Goal: Task Accomplishment & Management: Use online tool/utility

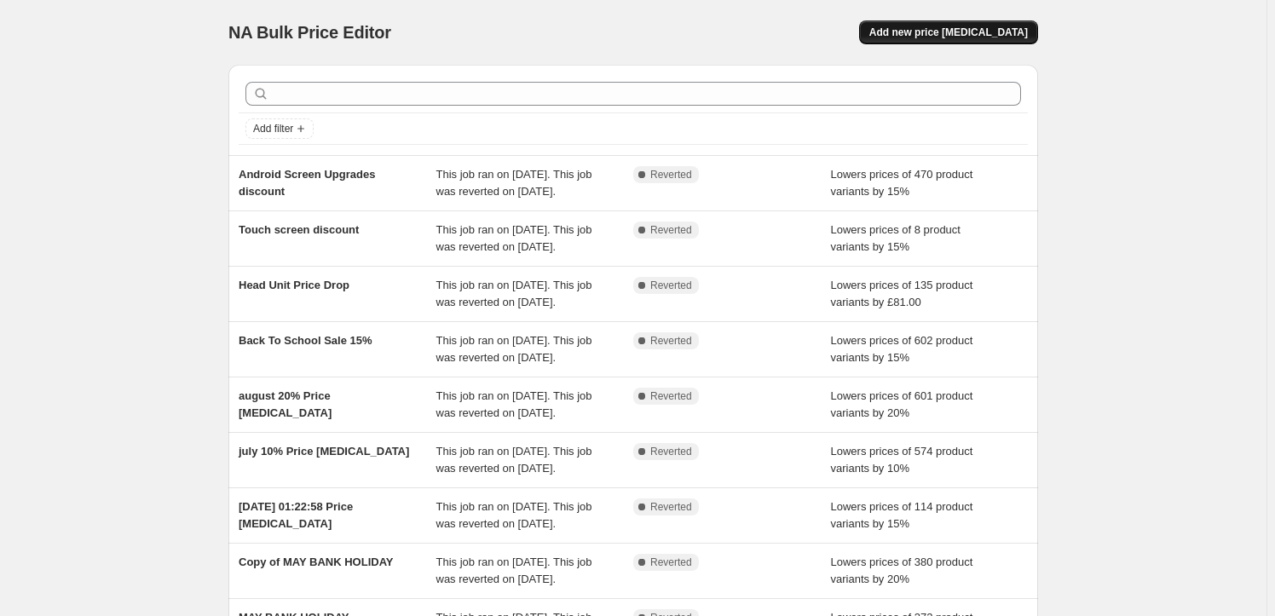
click at [946, 30] on span "Add new price [MEDICAL_DATA]" at bounding box center [948, 33] width 159 height 14
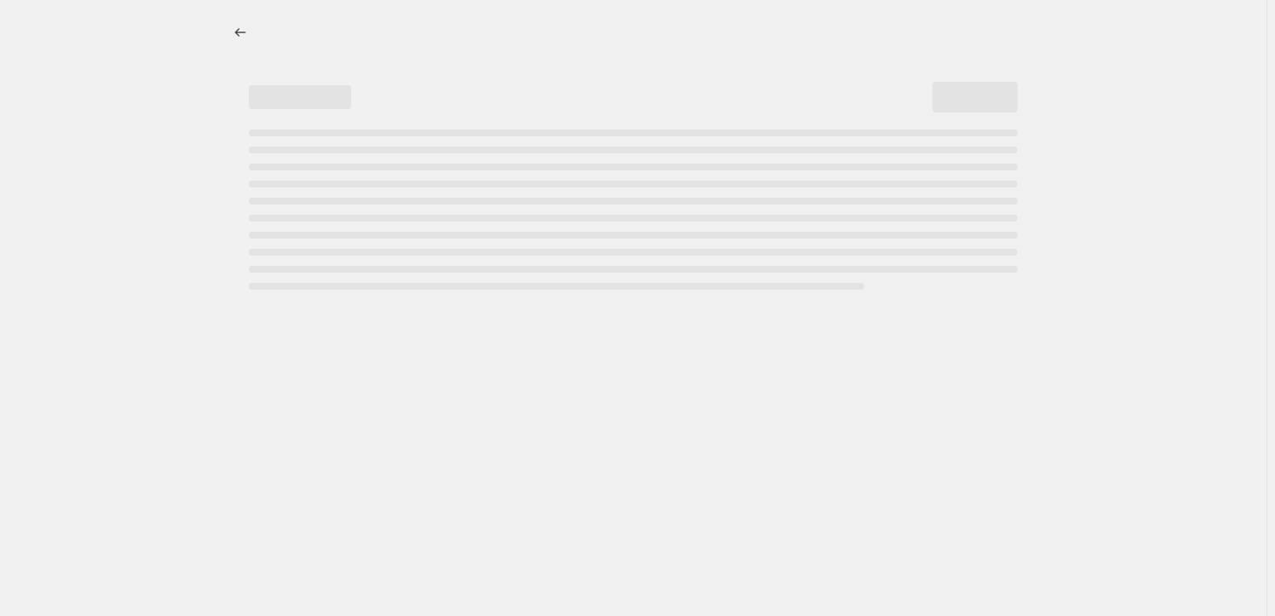
select select "percentage"
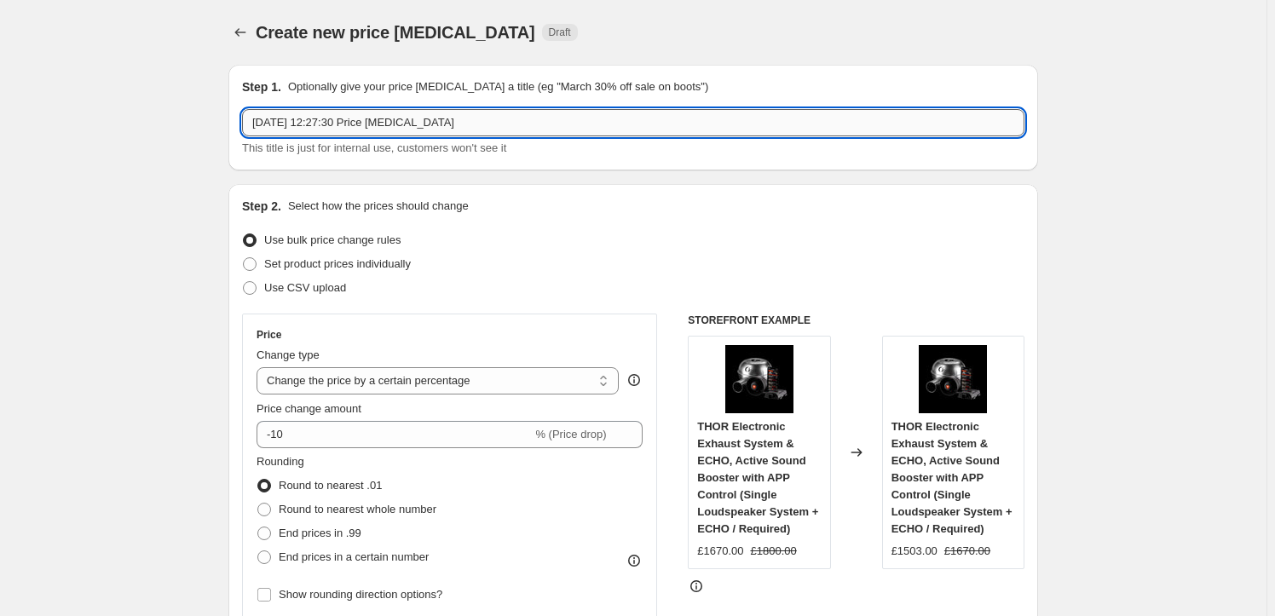
click at [464, 120] on input "[DATE] 12:27:30 Price [MEDICAL_DATA]" at bounding box center [633, 122] width 782 height 27
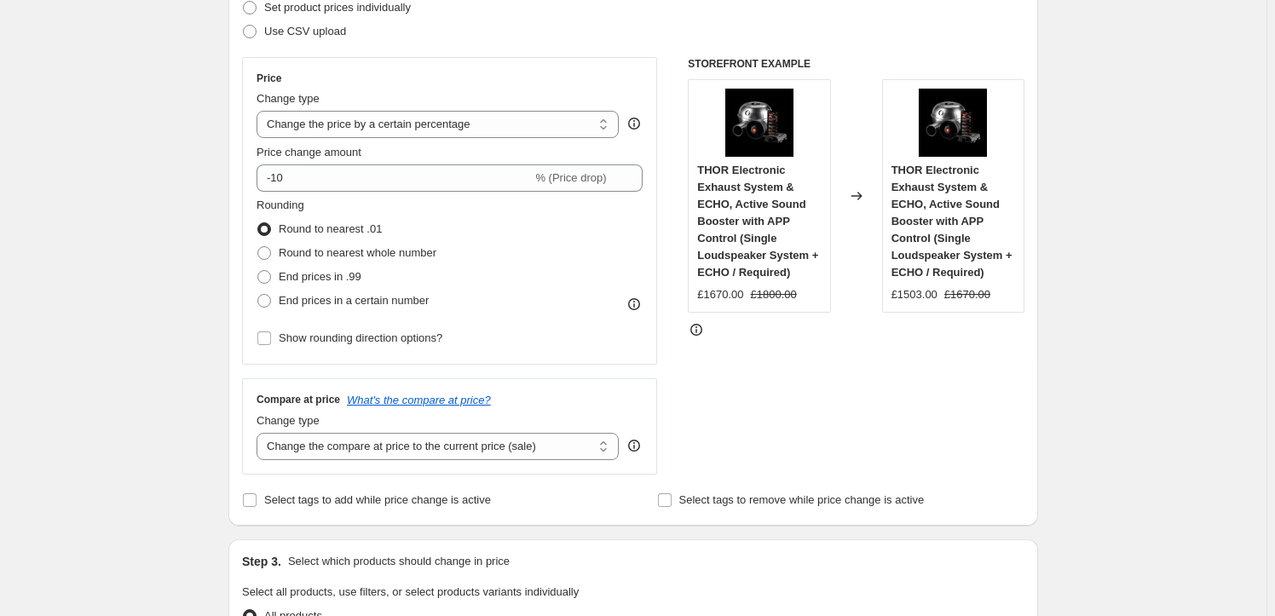
scroll to position [257, 0]
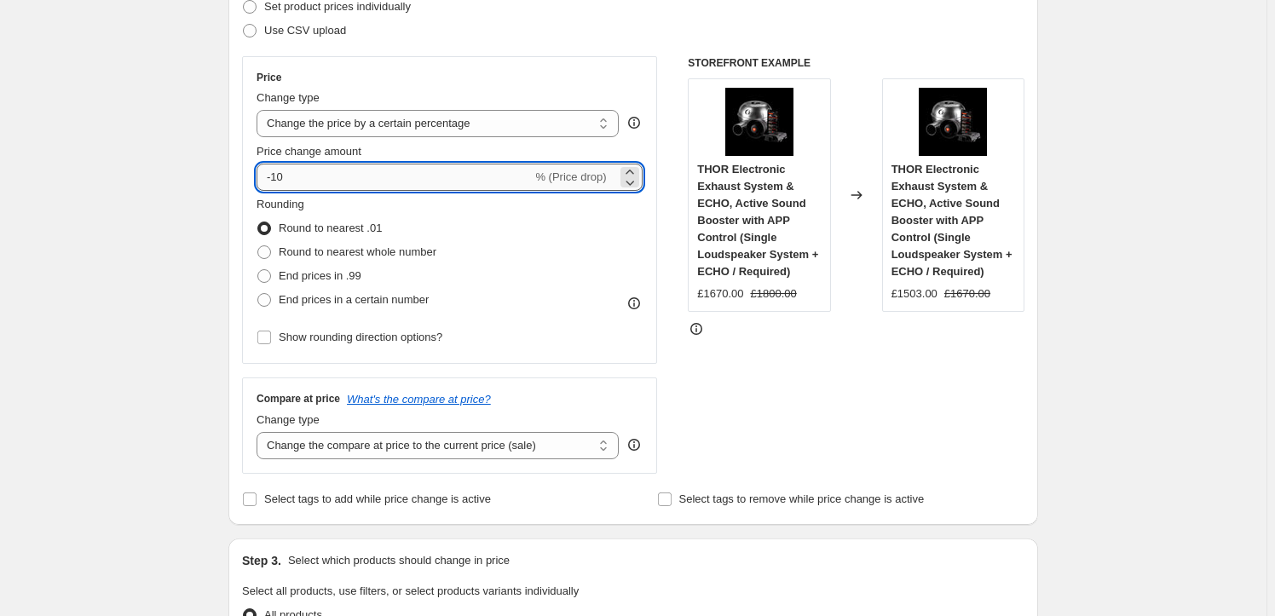
click at [368, 177] on input "-10" at bounding box center [394, 177] width 275 height 27
type input "-15"
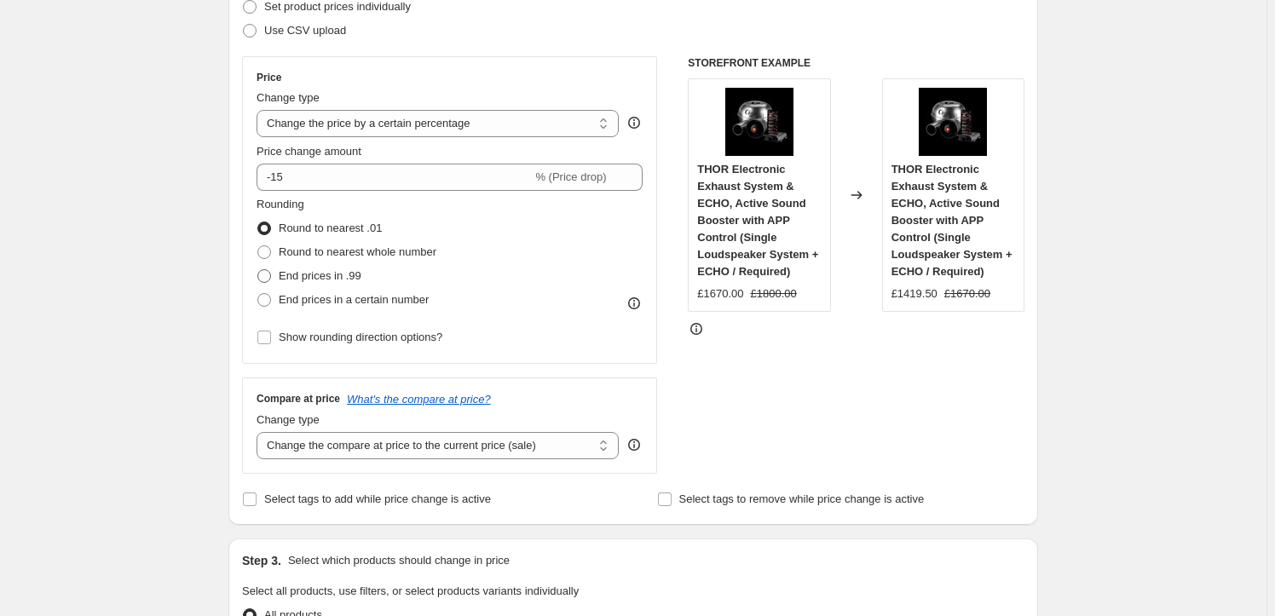
click at [303, 269] on span "End prices in .99" at bounding box center [320, 275] width 83 height 13
click at [258, 269] on input "End prices in .99" at bounding box center [257, 269] width 1 height 1
radio input "true"
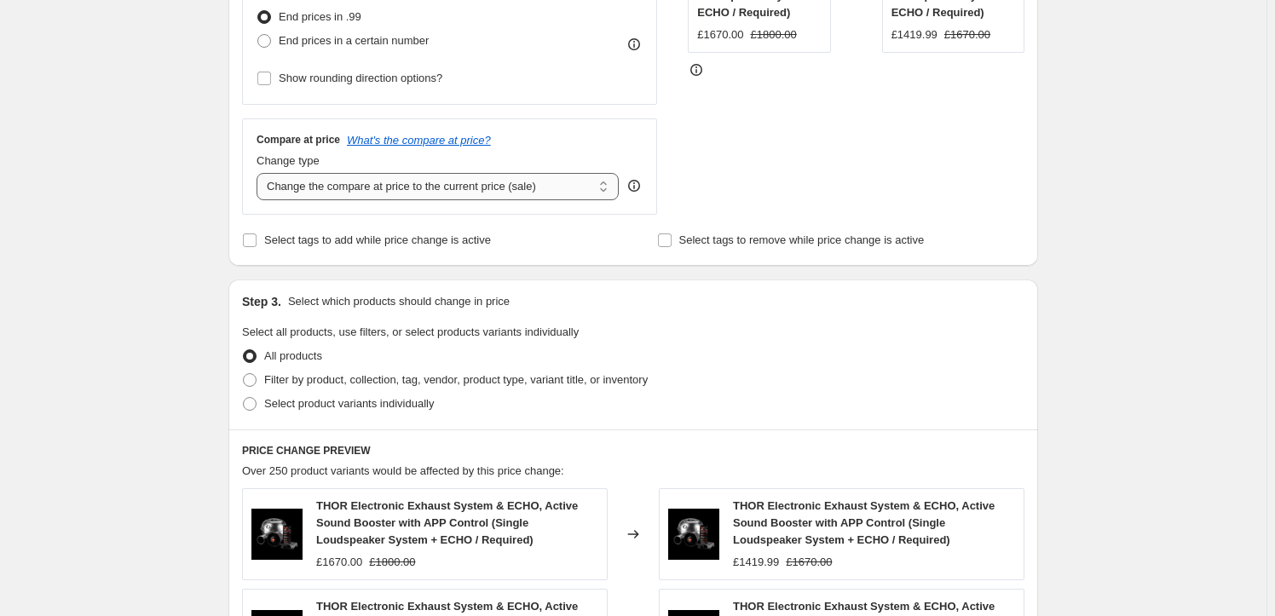
click at [424, 185] on select "Change the compare at price to the current price (sale) Change the compare at p…" at bounding box center [438, 186] width 362 height 27
select select "no_change"
click at [260, 173] on select "Change the compare at price to the current price (sale) Change the compare at p…" at bounding box center [438, 186] width 362 height 27
click at [319, 375] on span "Filter by product, collection, tag, vendor, product type, variant title, or inv…" at bounding box center [455, 379] width 383 height 13
click at [244, 374] on input "Filter by product, collection, tag, vendor, product type, variant title, or inv…" at bounding box center [243, 373] width 1 height 1
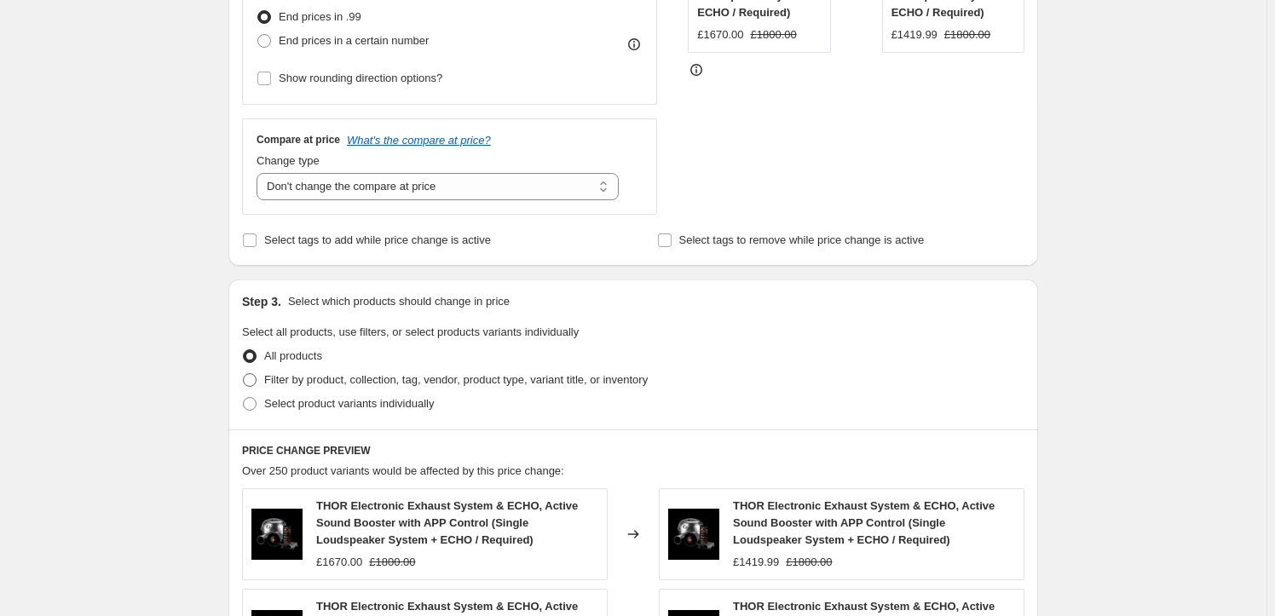
radio input "true"
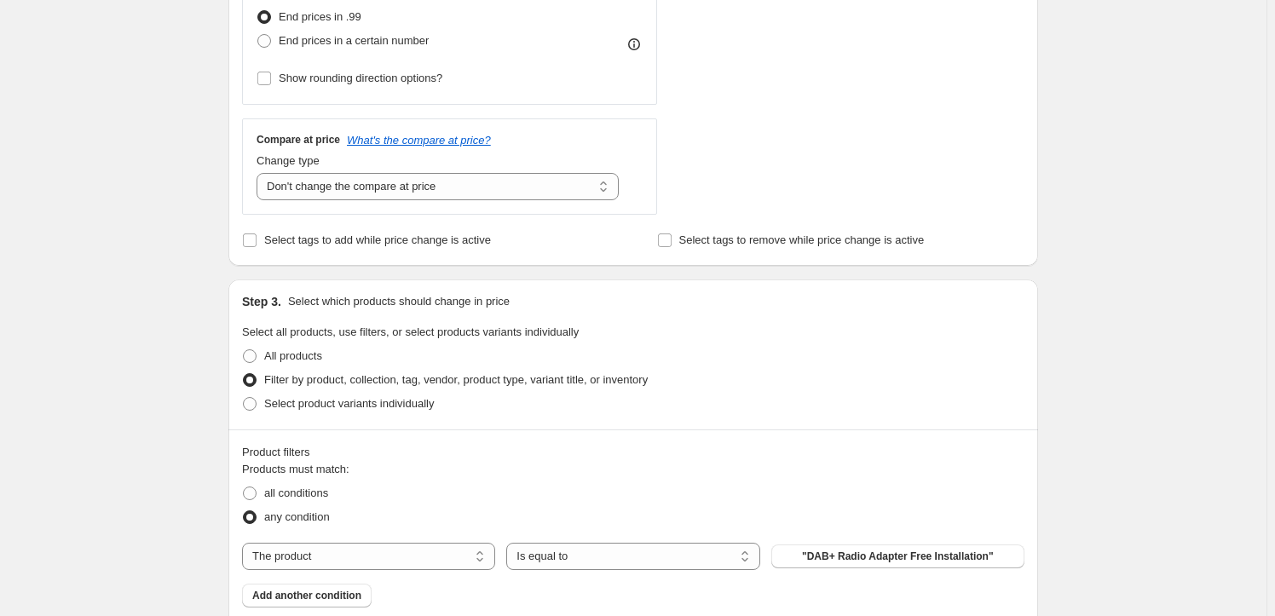
scroll to position [775, 0]
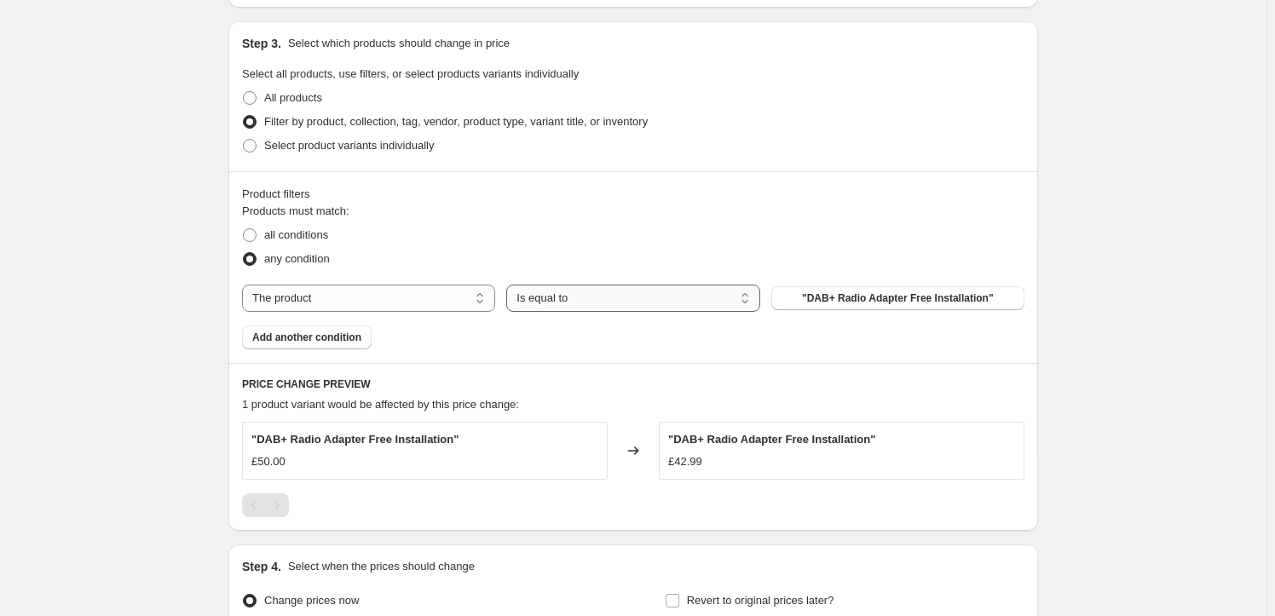
click at [673, 297] on select "Is equal to Is not equal to" at bounding box center [632, 298] width 253 height 27
click at [425, 291] on select "The product The product's collection The product's tag The product's vendor The…" at bounding box center [368, 298] width 253 height 27
select select "tag"
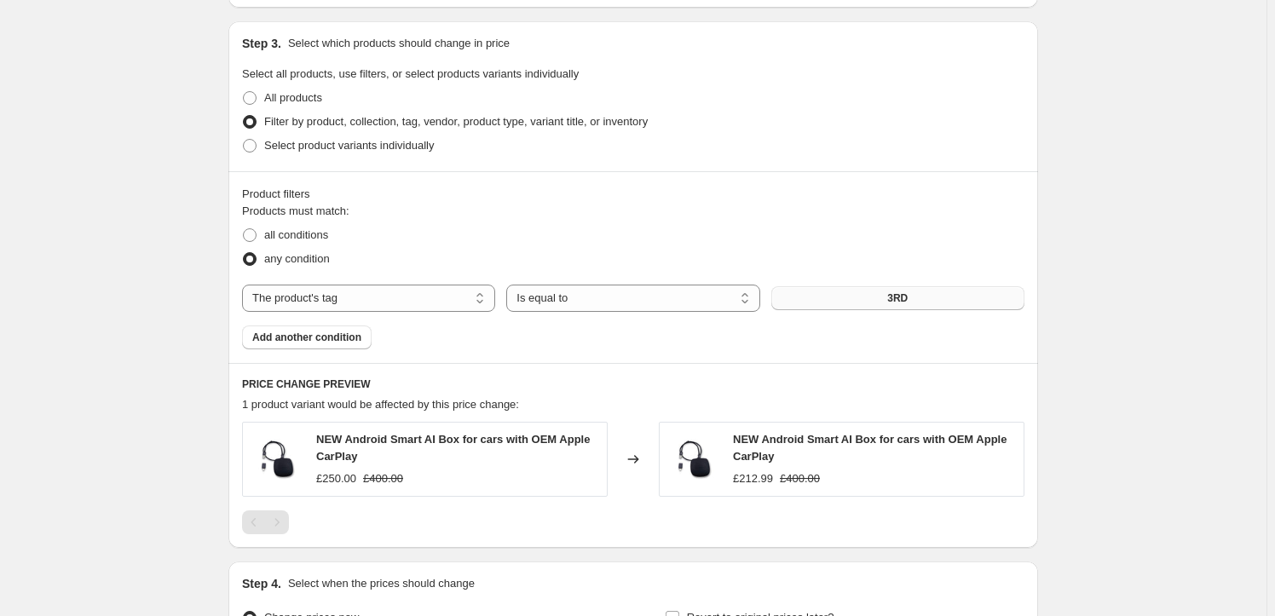
click at [826, 299] on button "3RD" at bounding box center [897, 298] width 253 height 24
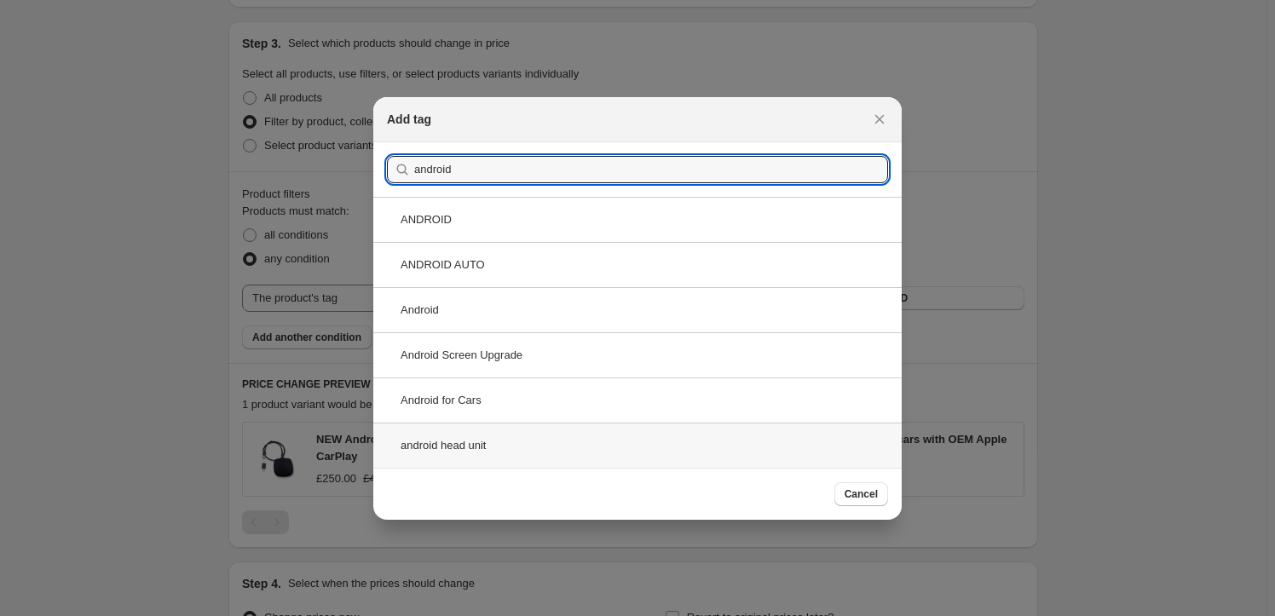
type input "android"
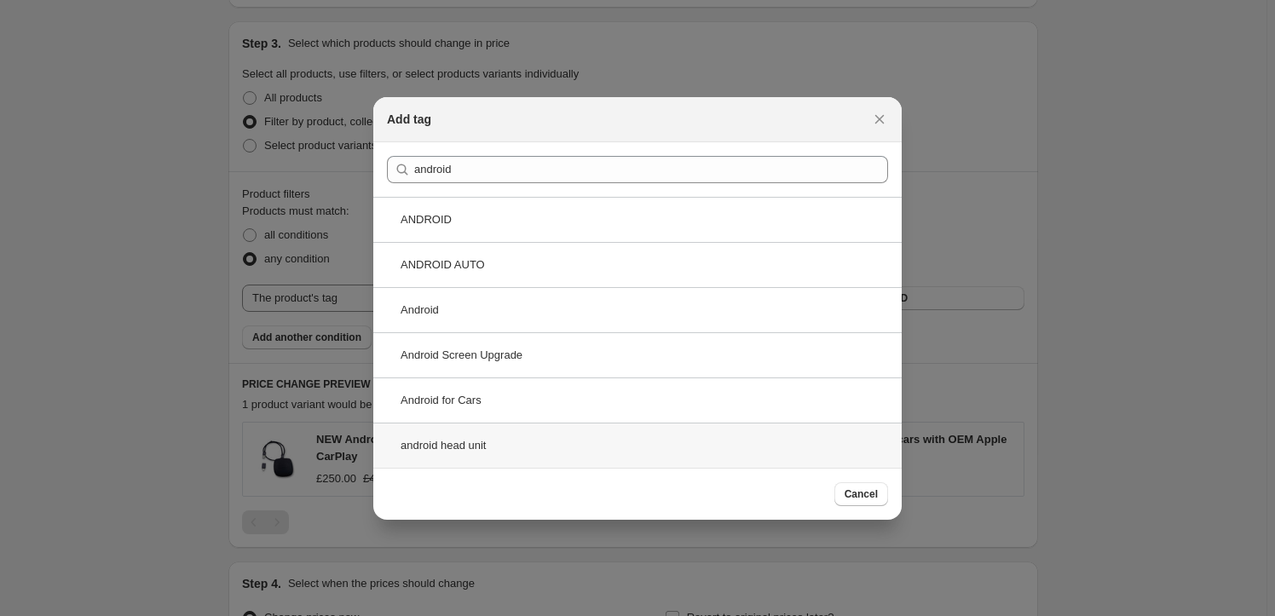
click at [472, 436] on div "android head unit" at bounding box center [637, 445] width 528 height 45
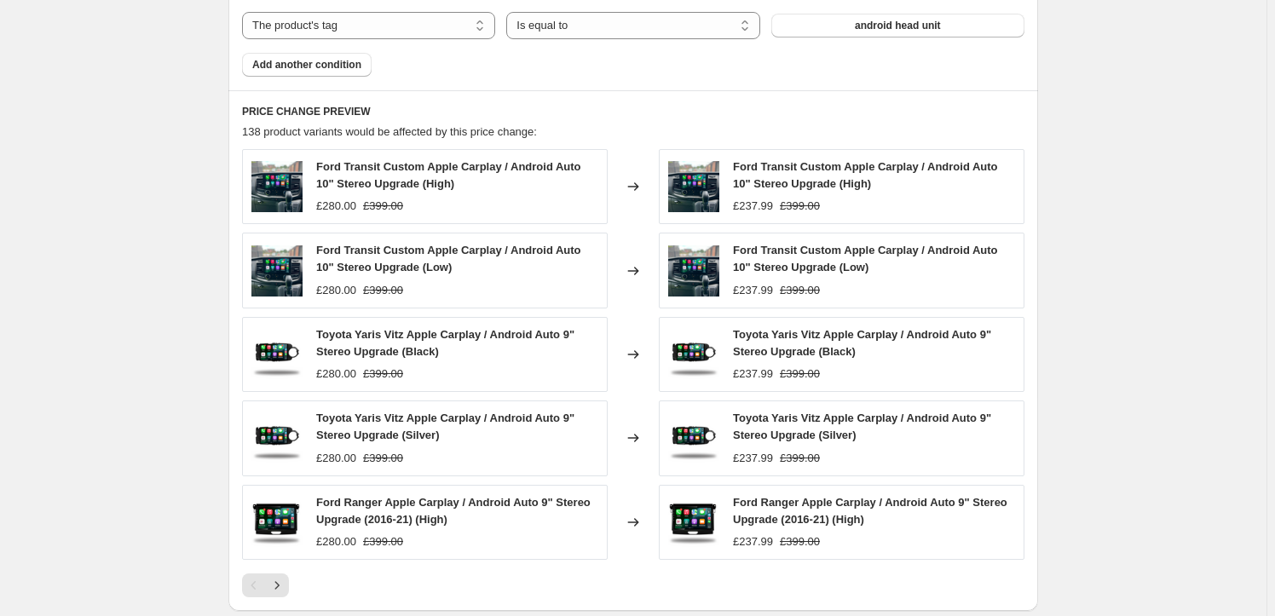
scroll to position [1305, 0]
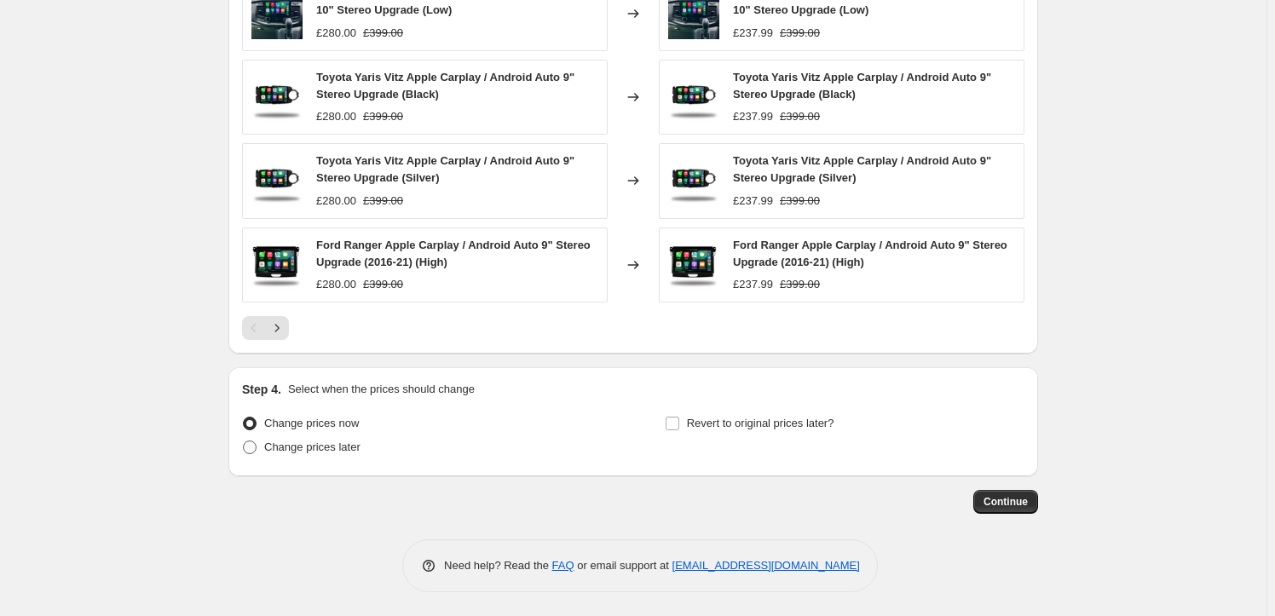
click at [342, 442] on span "Change prices later" at bounding box center [312, 447] width 96 height 13
click at [244, 441] on input "Change prices later" at bounding box center [243, 441] width 1 height 1
radio input "true"
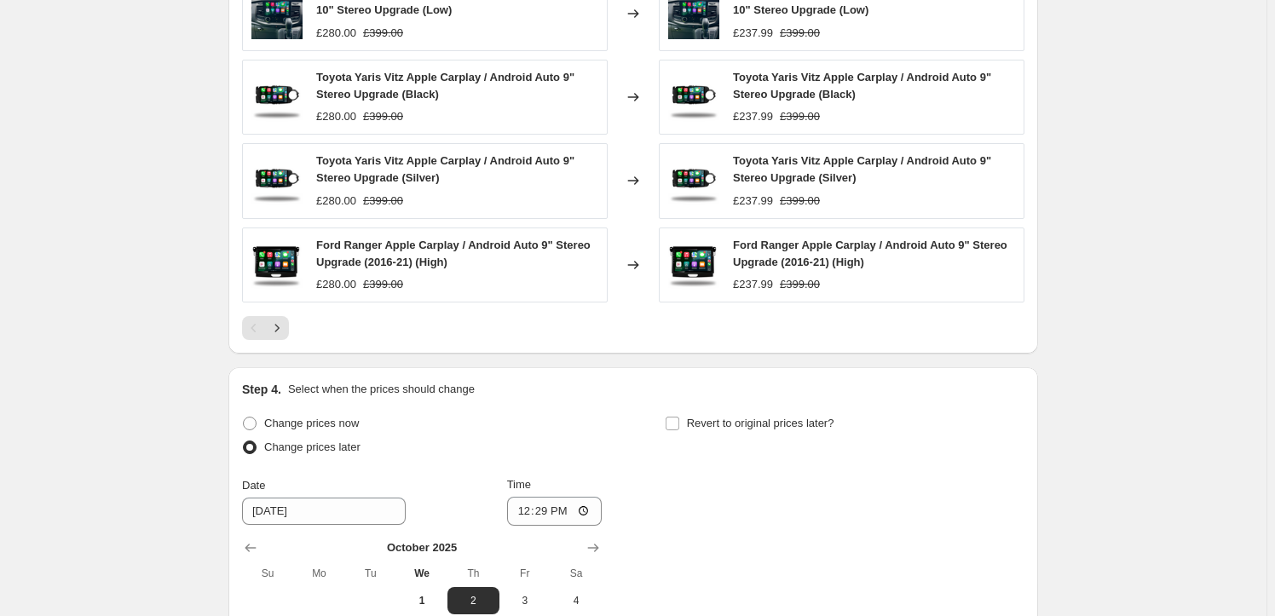
scroll to position [1563, 0]
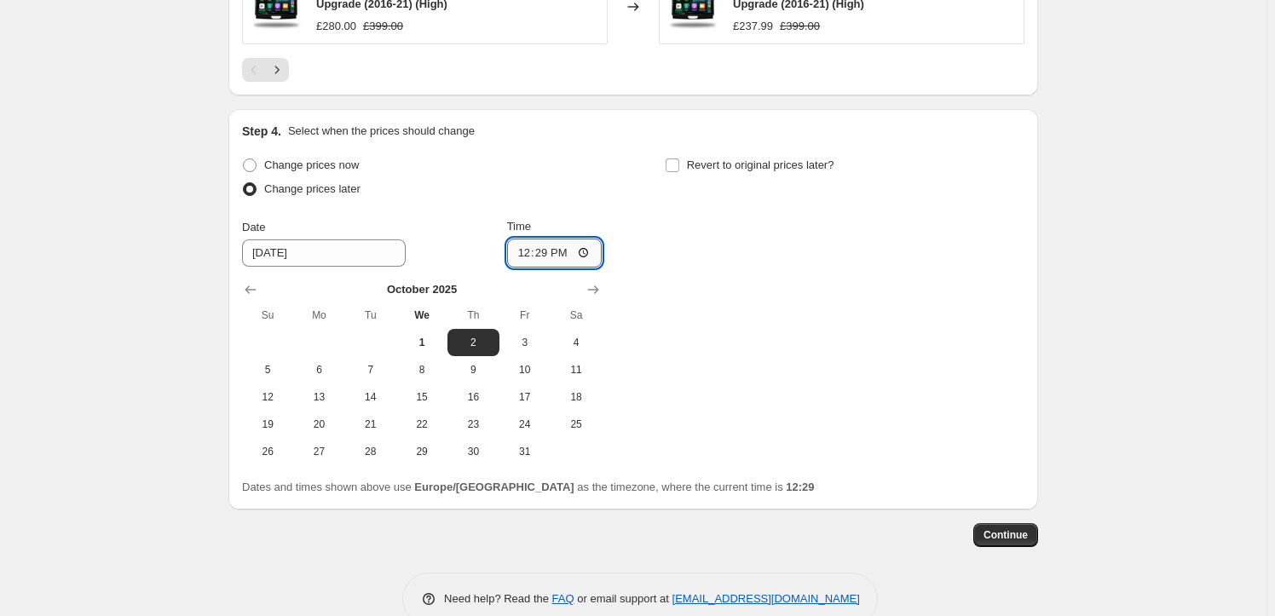
click at [567, 248] on input "12:29" at bounding box center [554, 253] width 95 height 29
click at [566, 247] on input "12:29" at bounding box center [554, 253] width 95 height 29
click at [556, 250] on input "12:29" at bounding box center [554, 253] width 95 height 29
click at [550, 256] on input "12:29" at bounding box center [554, 253] width 95 height 29
type input "17:00"
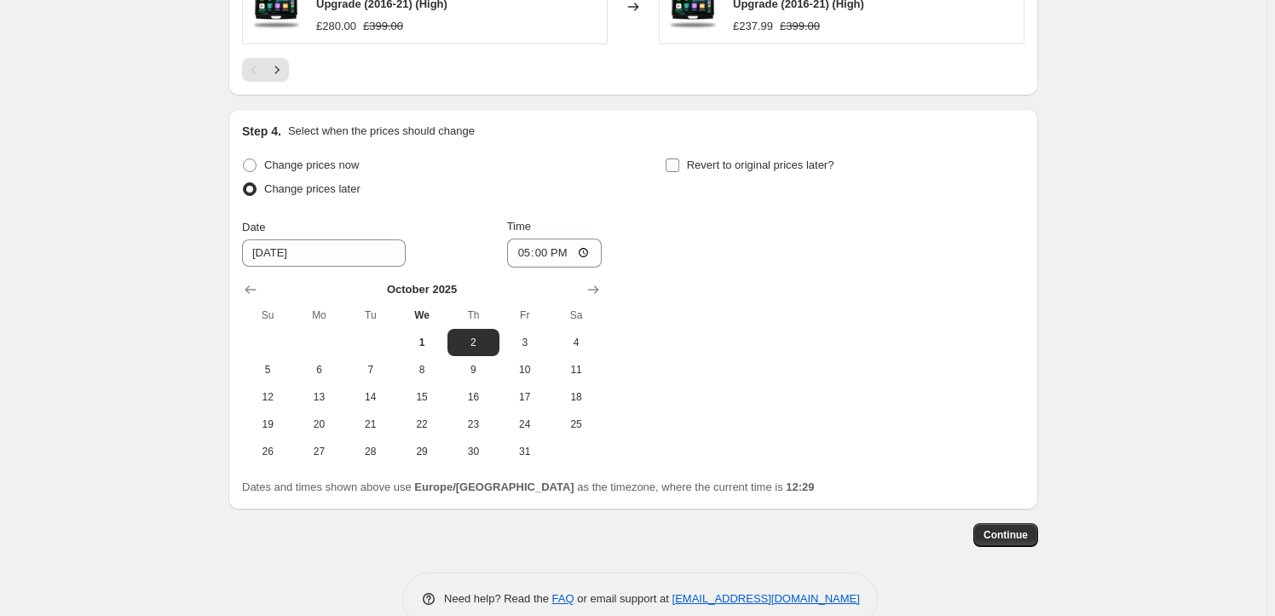
click at [678, 167] on input "Revert to original prices later?" at bounding box center [673, 166] width 14 height 14
checkbox input "true"
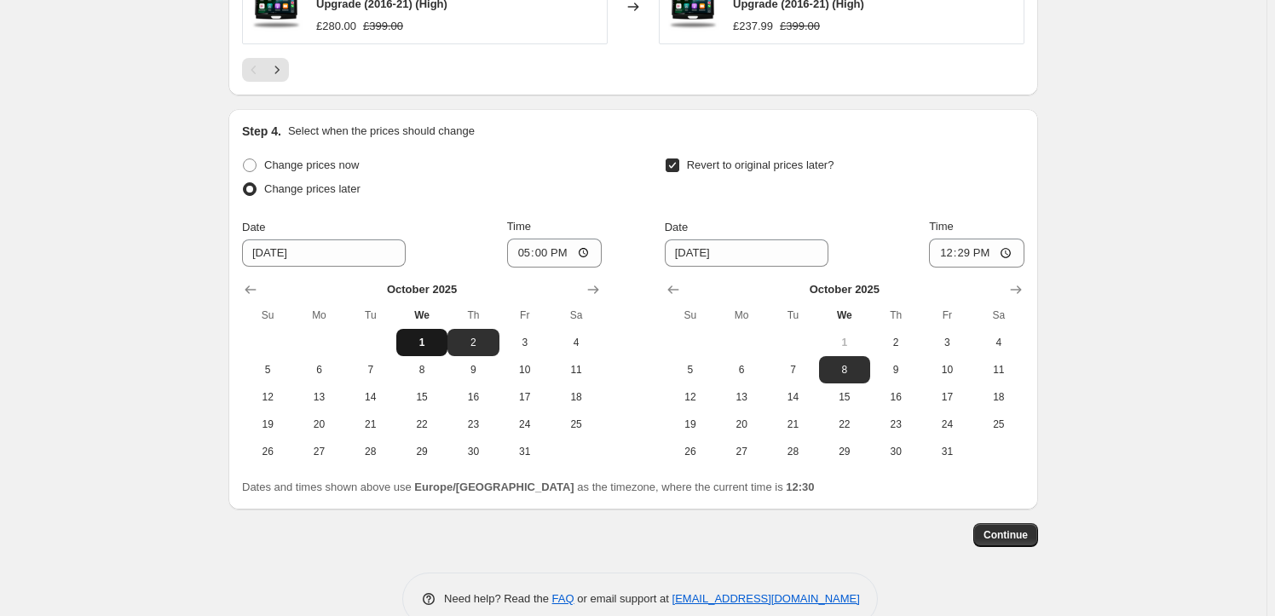
click at [440, 331] on button "1" at bounding box center [421, 342] width 51 height 27
type input "[DATE]"
click at [933, 424] on span "24" at bounding box center [946, 425] width 37 height 14
type input "[DATE]"
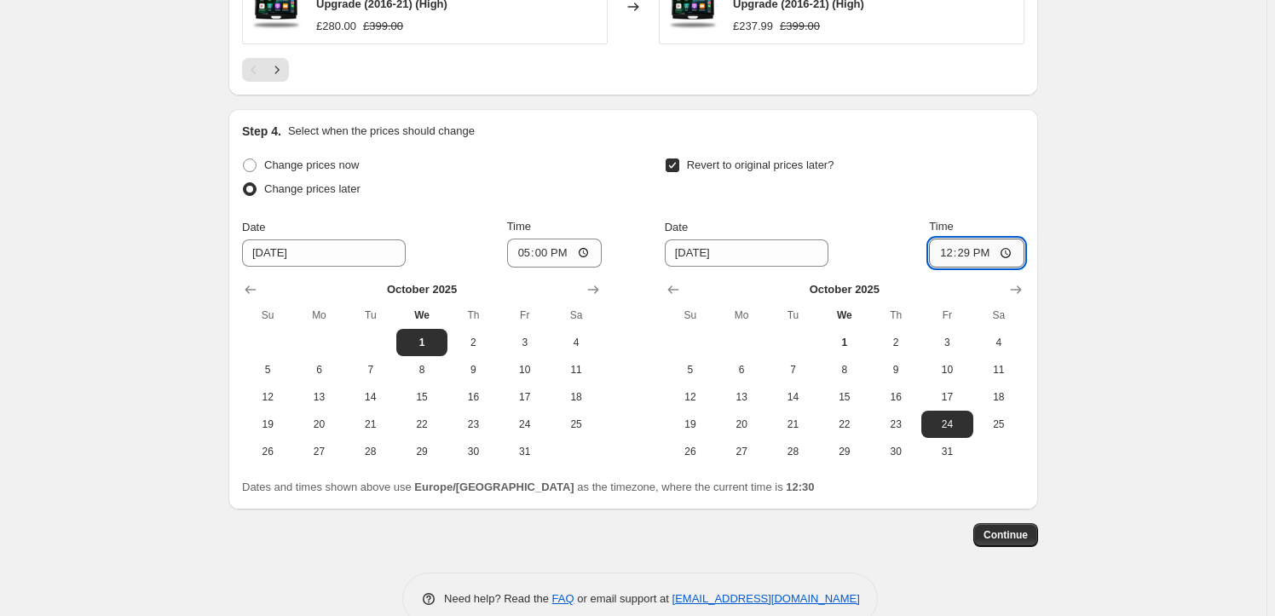
click at [989, 251] on input "12:29" at bounding box center [976, 253] width 95 height 29
click at [962, 245] on input "12:00" at bounding box center [976, 253] width 95 height 29
click at [966, 248] on input "12:00" at bounding box center [976, 253] width 95 height 29
type input "17:00"
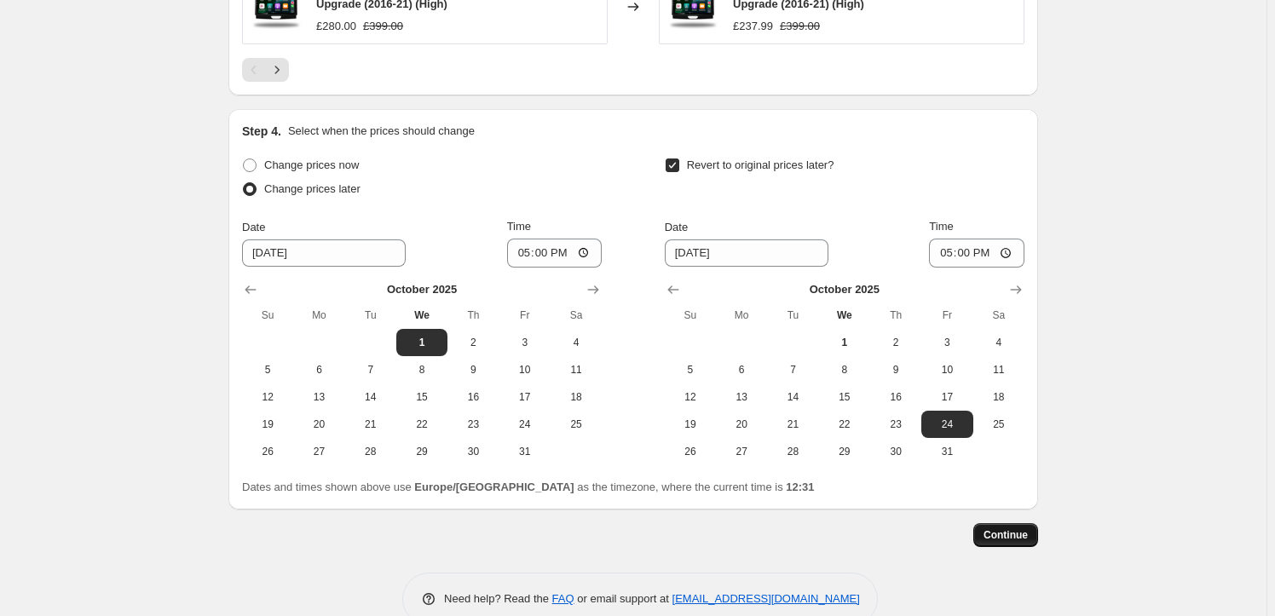
click at [1003, 534] on span "Continue" at bounding box center [1005, 535] width 44 height 14
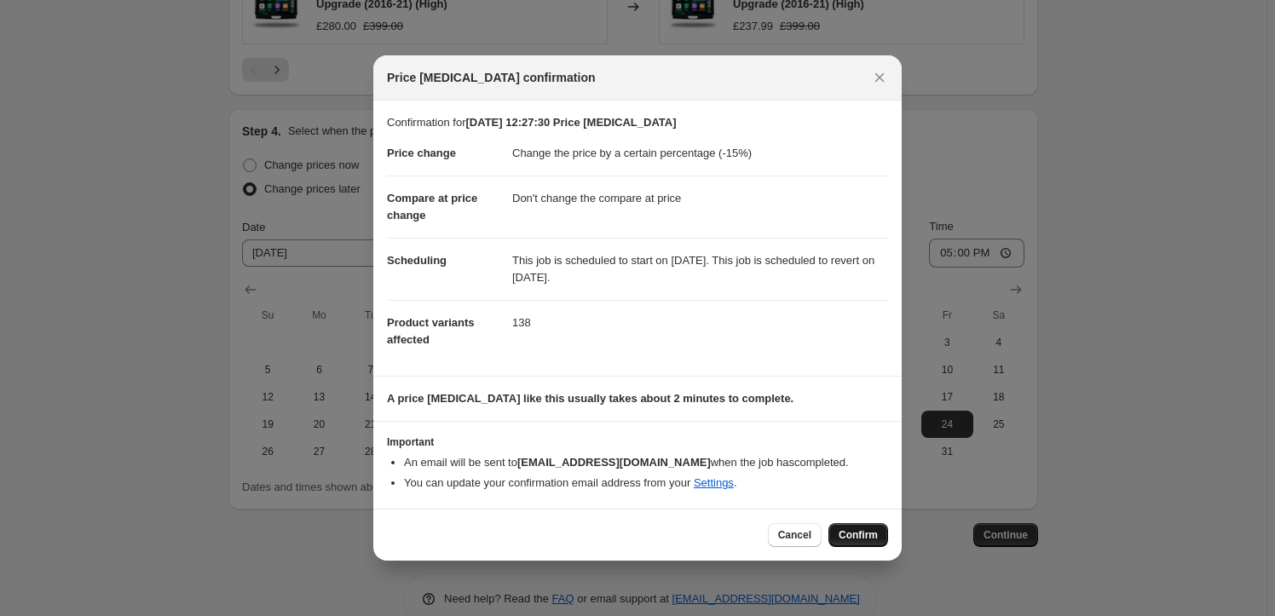
click at [851, 532] on span "Confirm" at bounding box center [858, 535] width 39 height 14
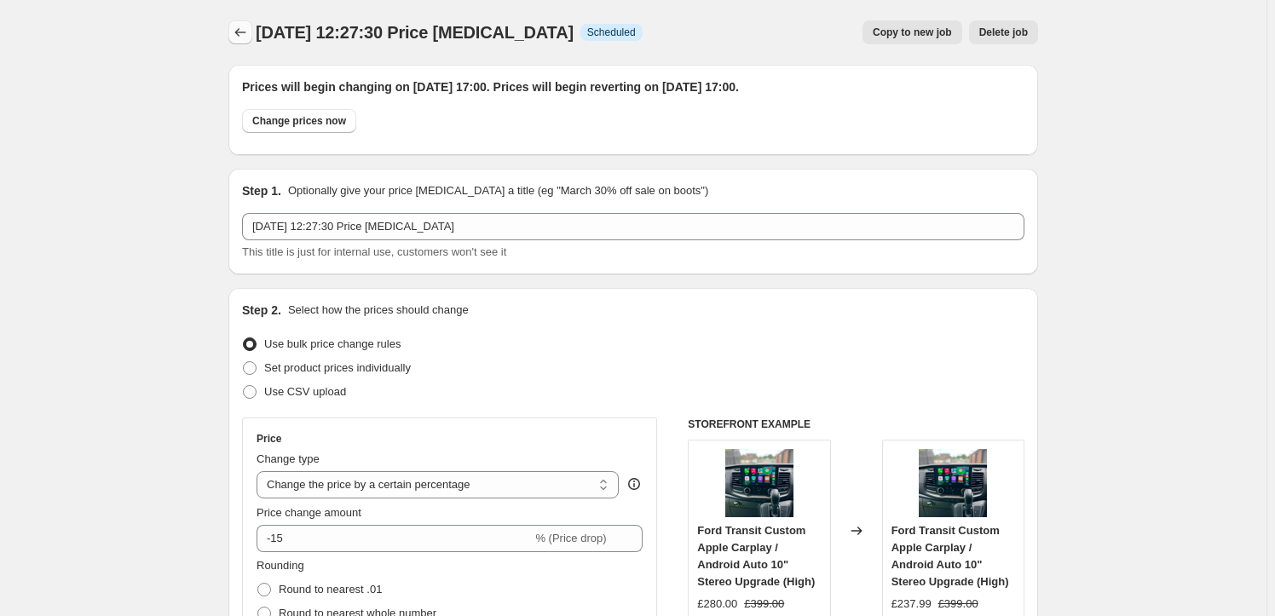
click at [241, 33] on icon "Price change jobs" at bounding box center [240, 32] width 11 height 9
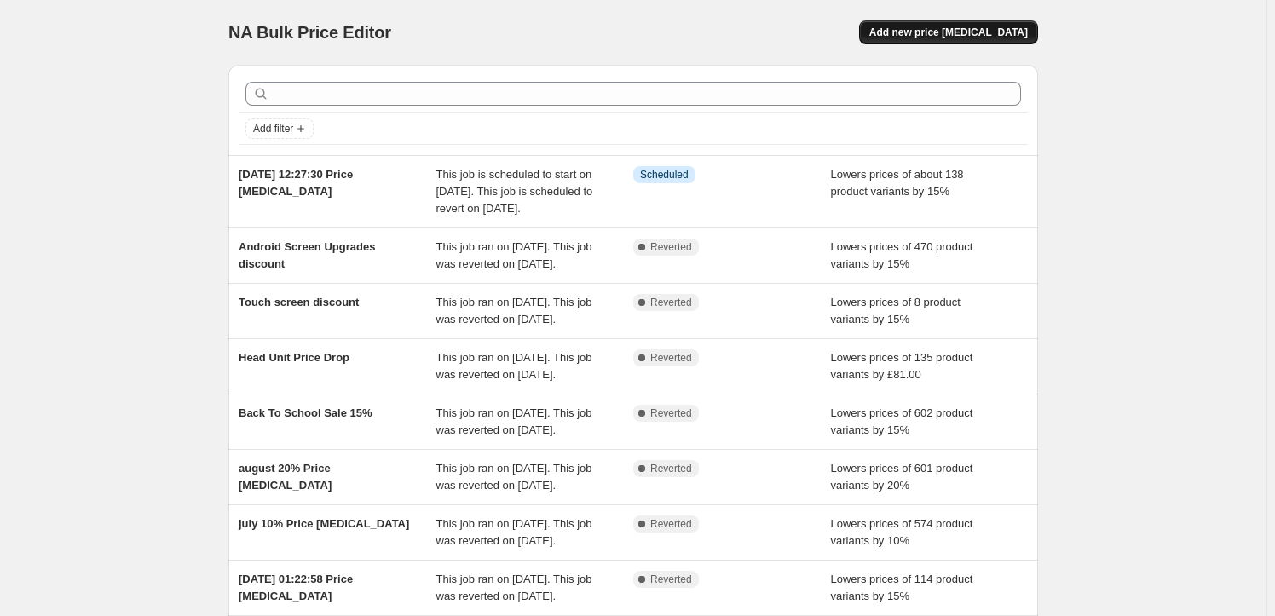
click at [986, 34] on span "Add new price [MEDICAL_DATA]" at bounding box center [948, 33] width 159 height 14
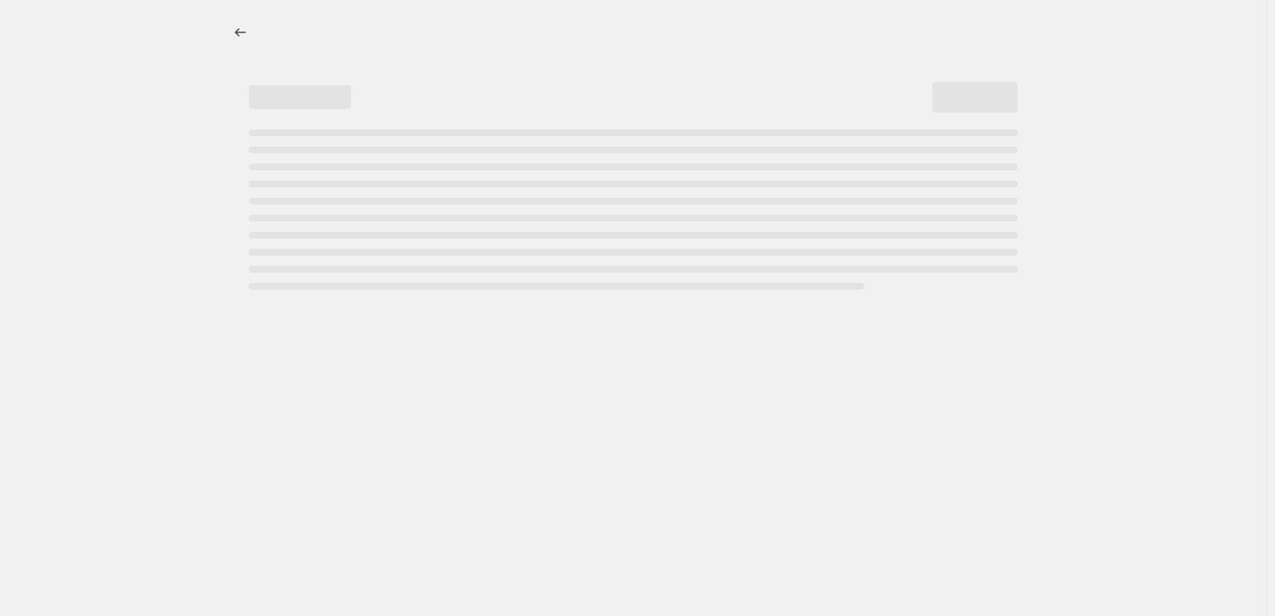
select select "percentage"
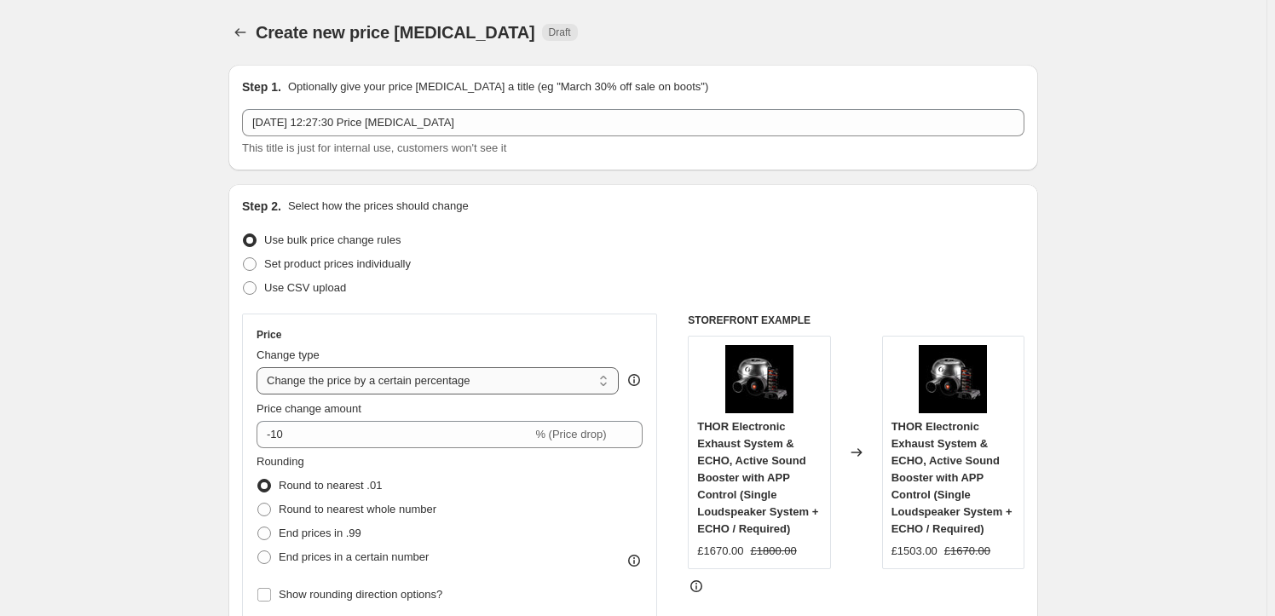
click at [462, 383] on select "Change the price to a certain amount Change the price by a certain amount Chang…" at bounding box center [438, 380] width 362 height 27
click at [462, 384] on select "Change the price to a certain amount Change the price by a certain amount Chang…" at bounding box center [438, 380] width 362 height 27
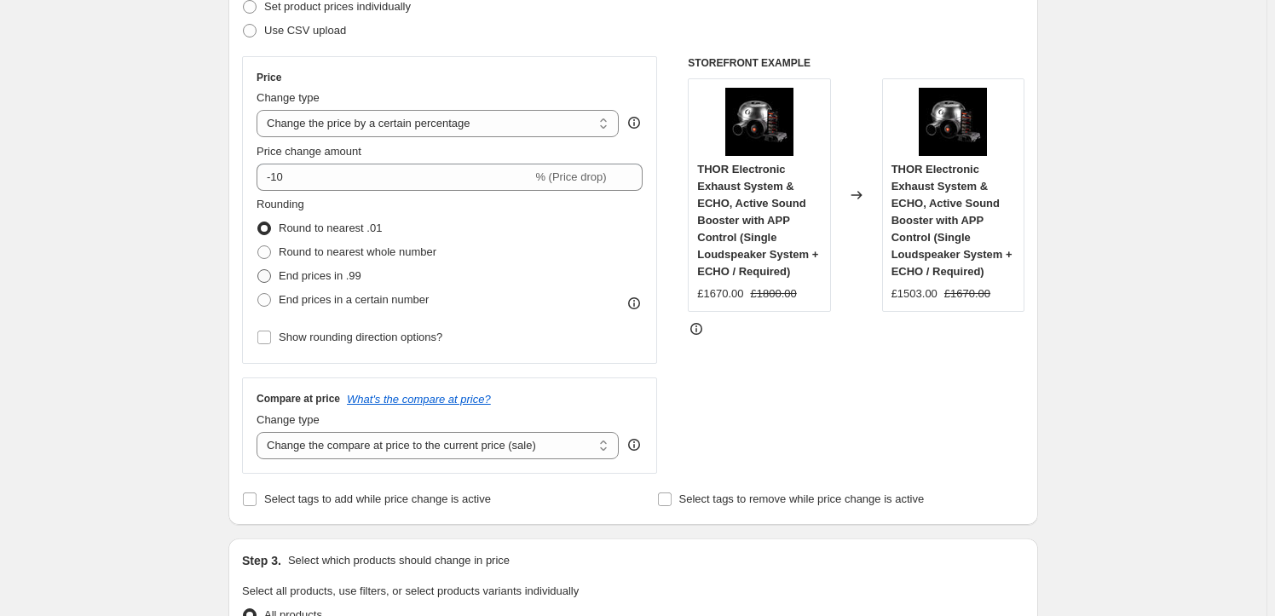
click at [331, 280] on span "End prices in .99" at bounding box center [320, 275] width 83 height 13
click at [258, 270] on input "End prices in .99" at bounding box center [257, 269] width 1 height 1
radio input "true"
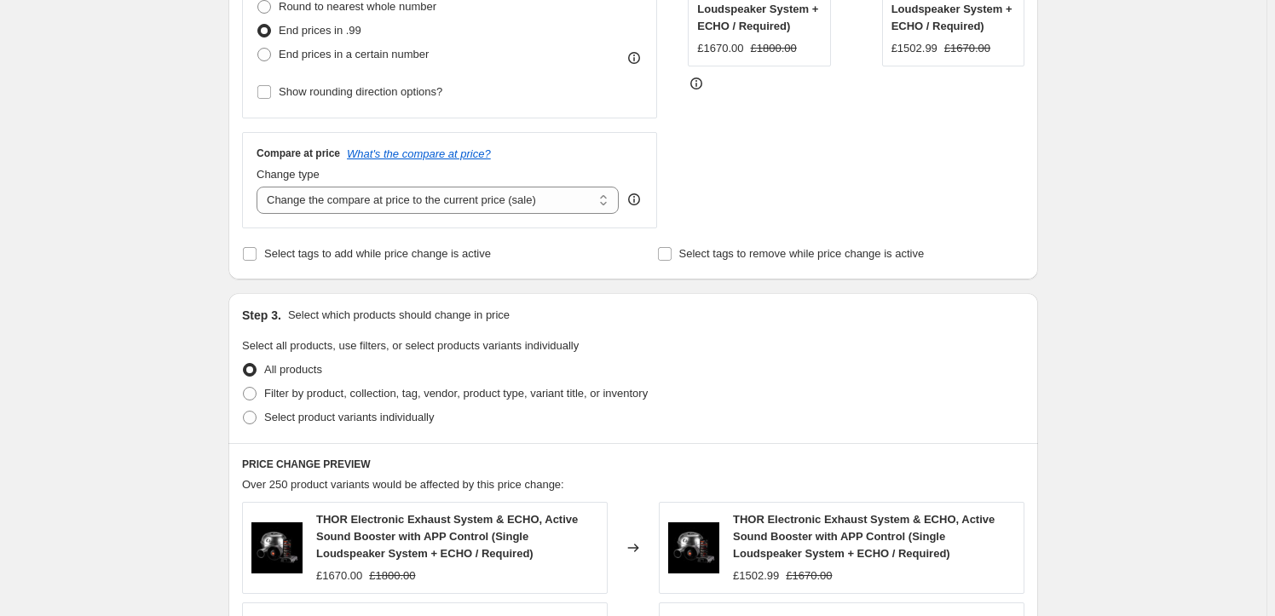
scroll to position [516, 0]
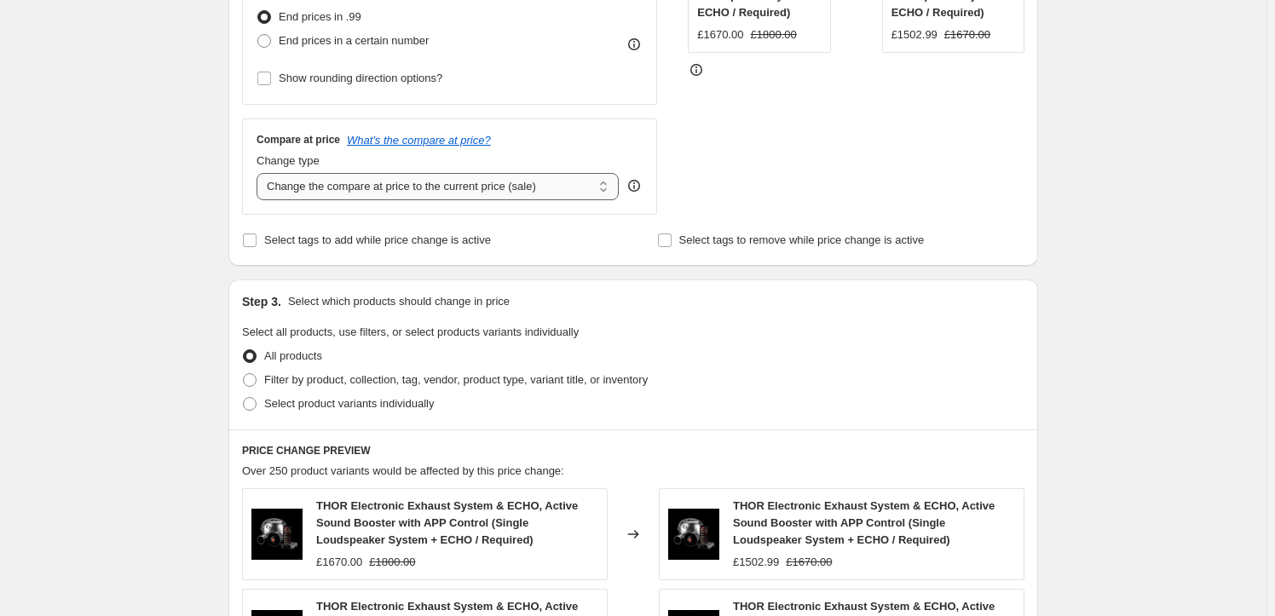
click at [383, 199] on select "Change the compare at price to the current price (sale) Change the compare at p…" at bounding box center [438, 186] width 362 height 27
select select "no_change"
click at [260, 173] on select "Change the compare at price to the current price (sale) Change the compare at p…" at bounding box center [438, 186] width 362 height 27
click at [295, 395] on span "Select product variants individually" at bounding box center [349, 403] width 170 height 17
click at [244, 397] on input "Select product variants individually" at bounding box center [243, 397] width 1 height 1
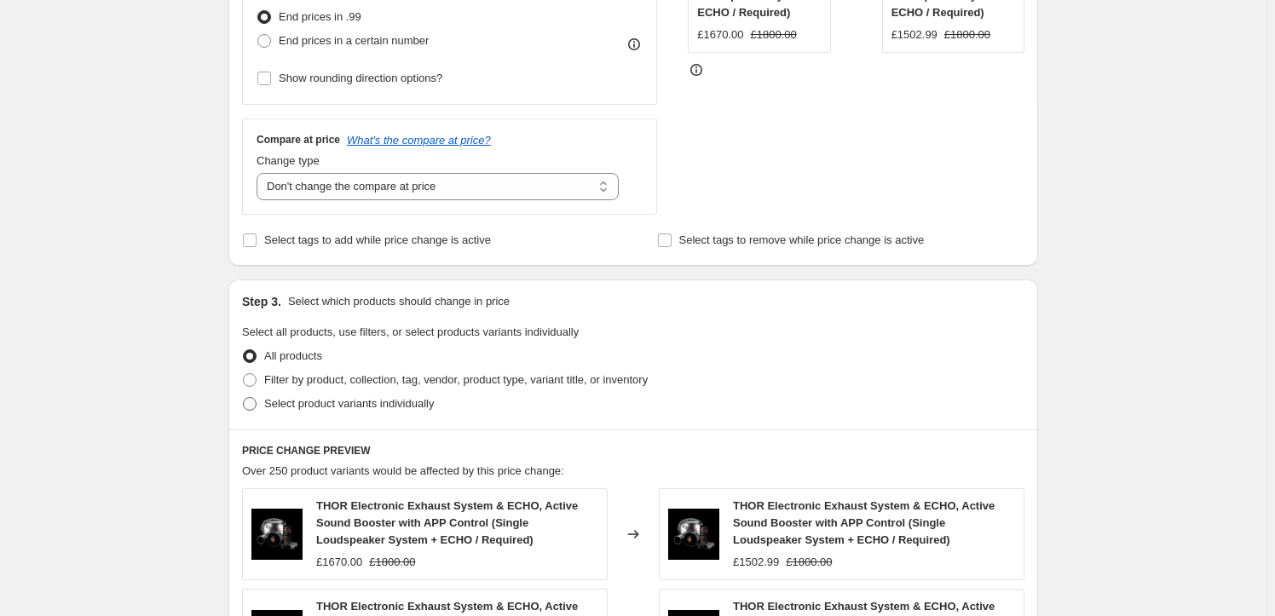
radio input "true"
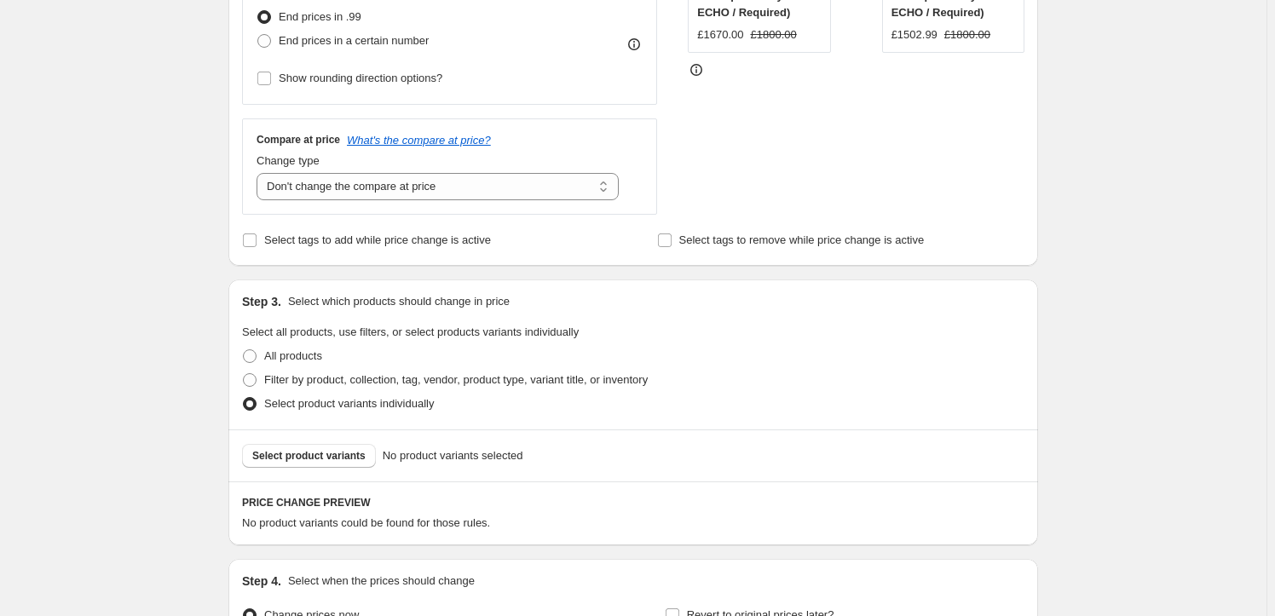
scroll to position [710, 0]
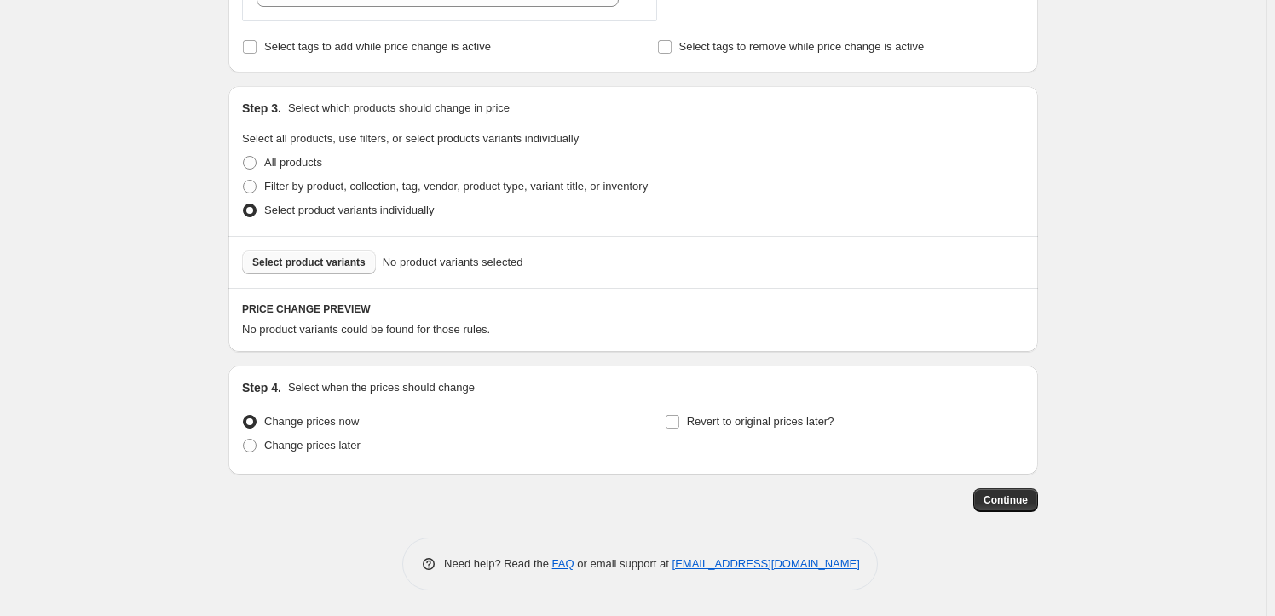
click at [337, 273] on button "Select product variants" at bounding box center [309, 263] width 134 height 24
click at [295, 186] on span "Filter by product, collection, tag, vendor, product type, variant title, or inv…" at bounding box center [455, 186] width 383 height 13
click at [244, 181] on input "Filter by product, collection, tag, vendor, product type, variant title, or inv…" at bounding box center [243, 180] width 1 height 1
radio input "true"
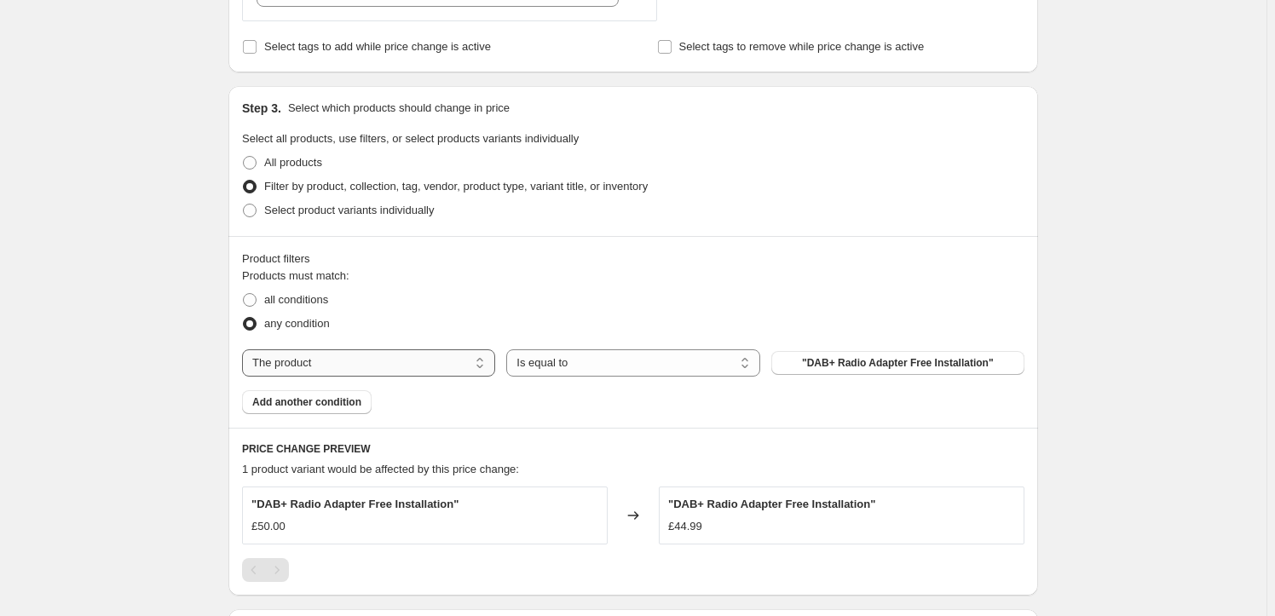
click at [428, 366] on select "The product The product's collection The product's tag The product's vendor The…" at bounding box center [368, 362] width 253 height 27
click at [245, 349] on select "The product The product's collection The product's tag The product's vendor The…" at bounding box center [368, 362] width 253 height 27
click at [591, 356] on select "Is equal to Is not equal to" at bounding box center [632, 362] width 253 height 27
click at [442, 355] on select "The product The product's collection The product's tag The product's vendor The…" at bounding box center [368, 362] width 253 height 27
select select "collection"
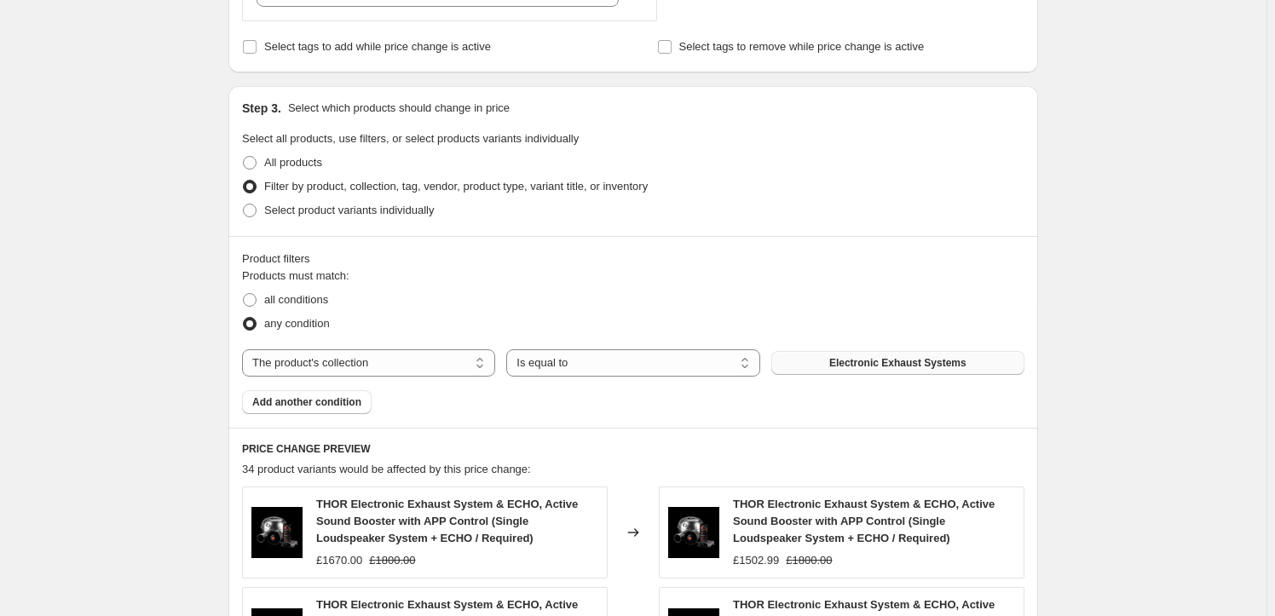
click at [845, 360] on span "Electronic Exhaust Systems" at bounding box center [897, 363] width 137 height 14
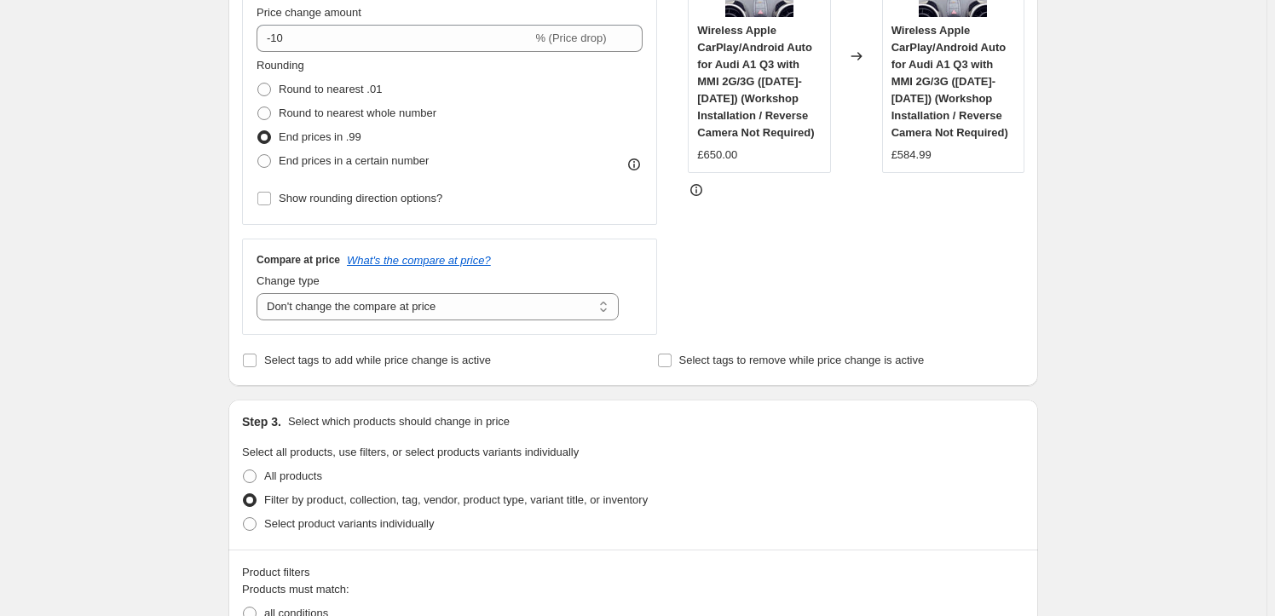
scroll to position [516, 0]
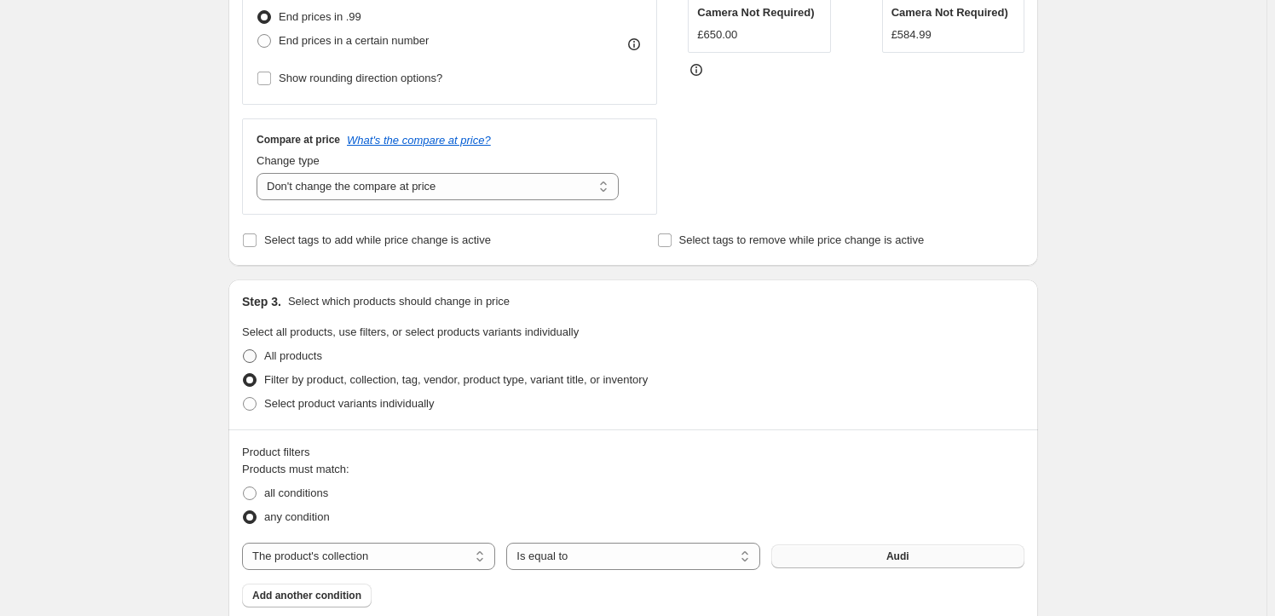
click at [315, 352] on span "All products" at bounding box center [293, 355] width 58 height 13
click at [244, 350] on input "All products" at bounding box center [243, 349] width 1 height 1
radio input "true"
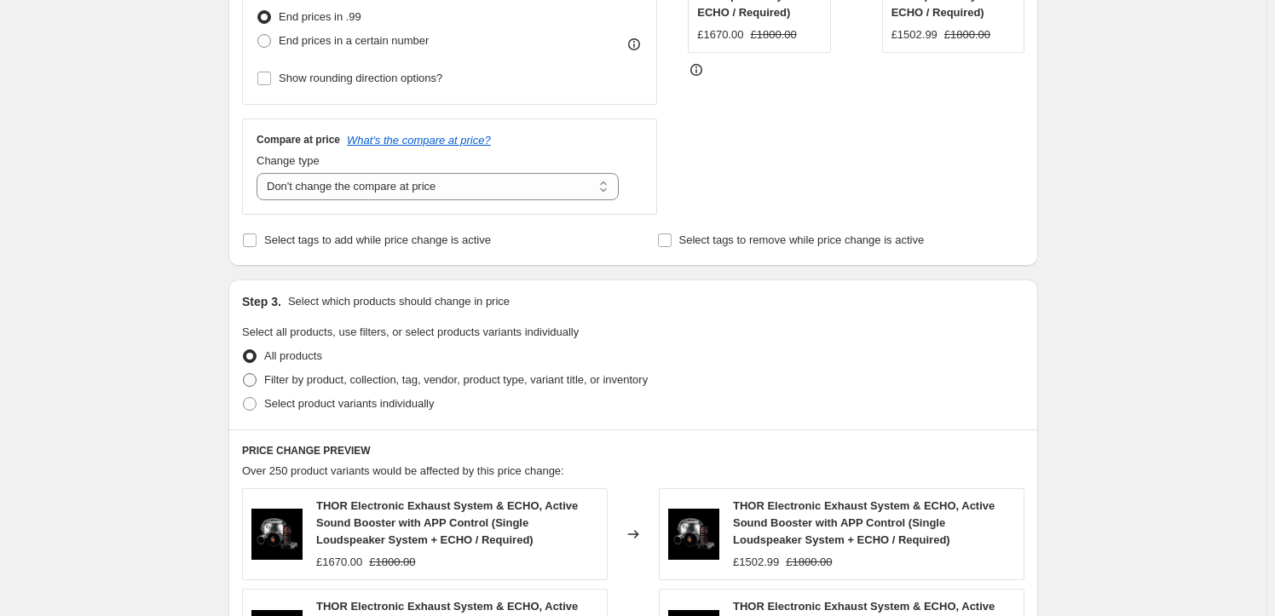
click at [304, 380] on span "Filter by product, collection, tag, vendor, product type, variant title, or inv…" at bounding box center [455, 379] width 383 height 13
click at [244, 374] on input "Filter by product, collection, tag, vendor, product type, variant title, or inv…" at bounding box center [243, 373] width 1 height 1
radio input "true"
select select "collection"
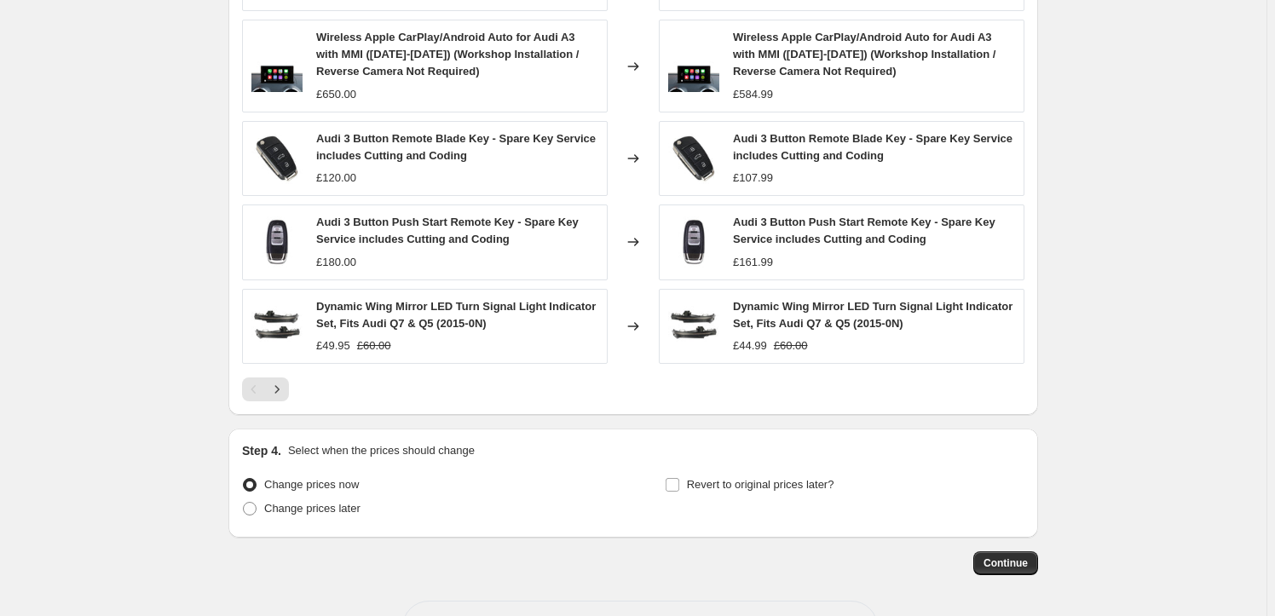
scroll to position [1291, 0]
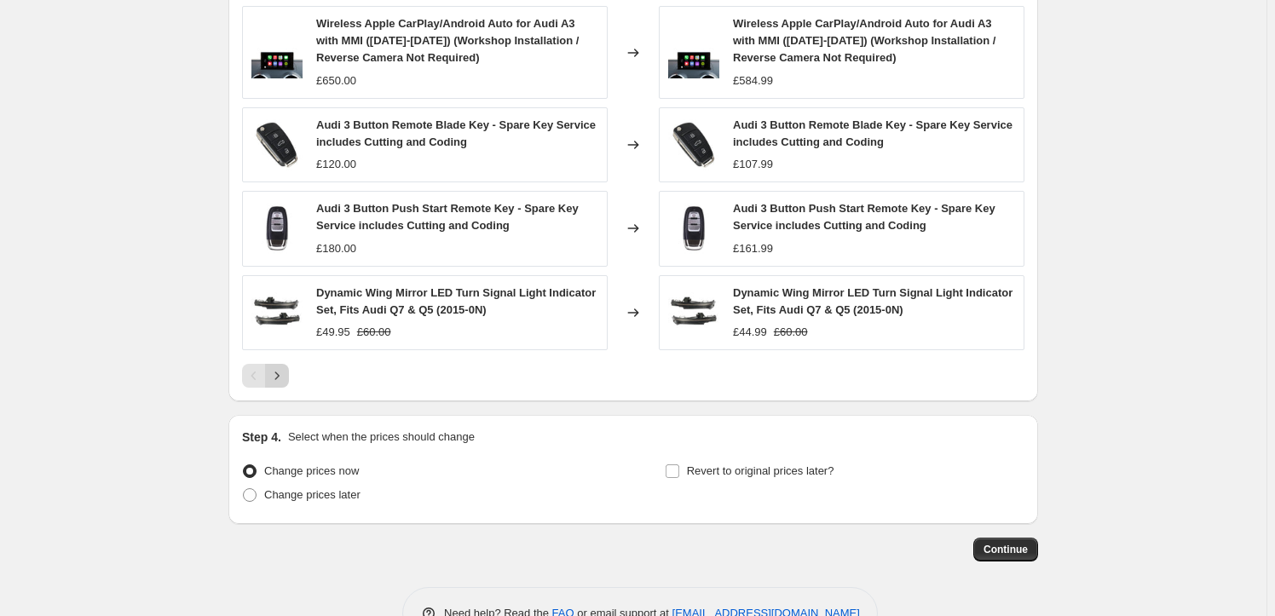
click at [283, 376] on icon "Next" at bounding box center [276, 375] width 17 height 17
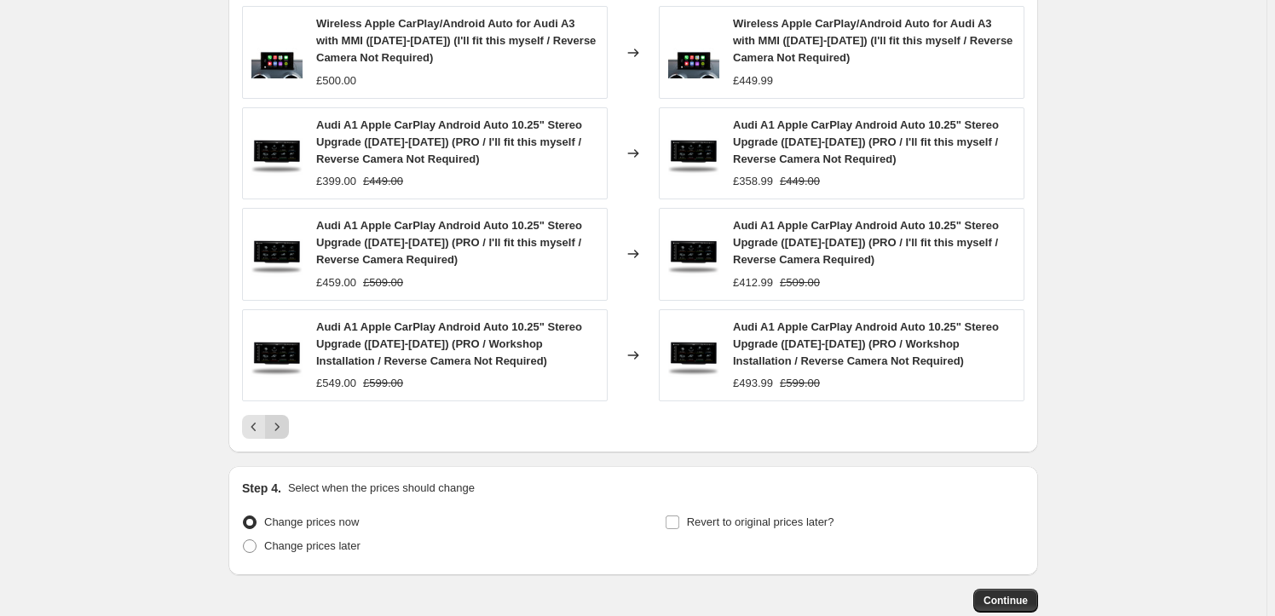
click at [289, 422] on button "Next" at bounding box center [277, 427] width 24 height 24
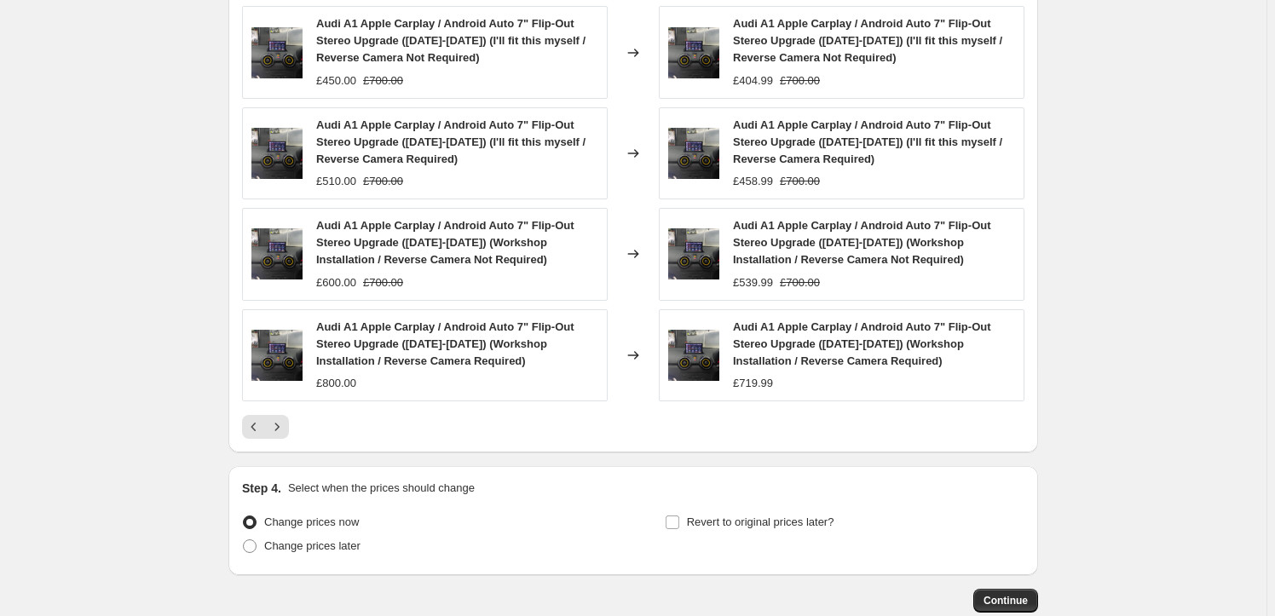
click at [281, 429] on icon "Next" at bounding box center [276, 426] width 17 height 17
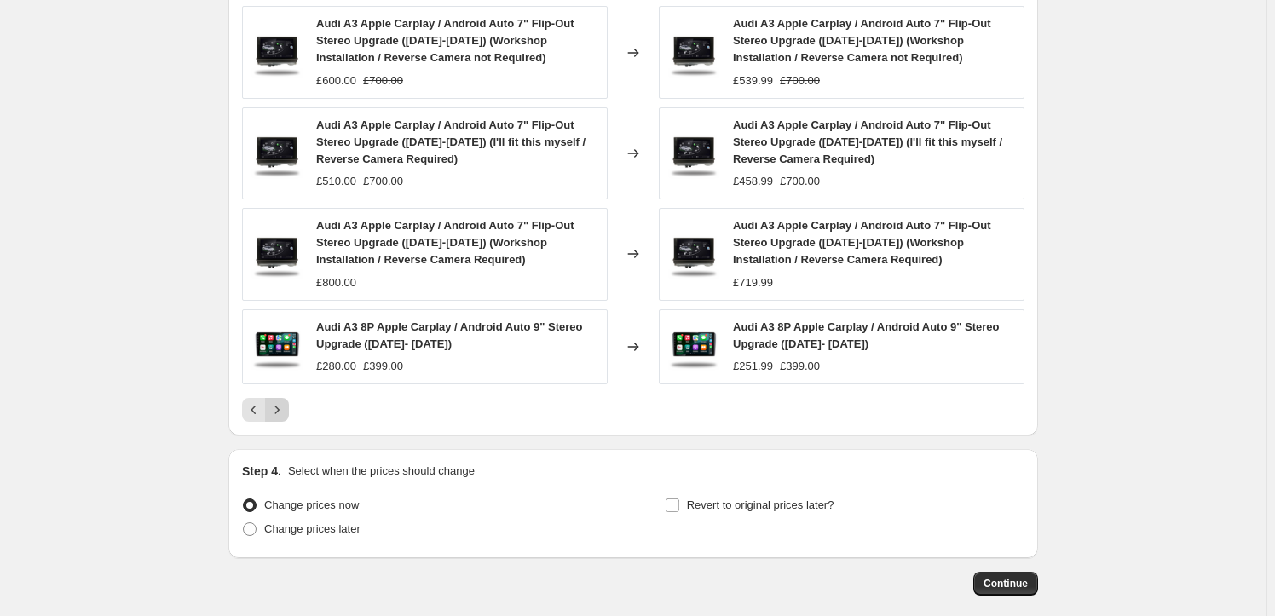
click at [281, 401] on icon "Next" at bounding box center [276, 409] width 17 height 17
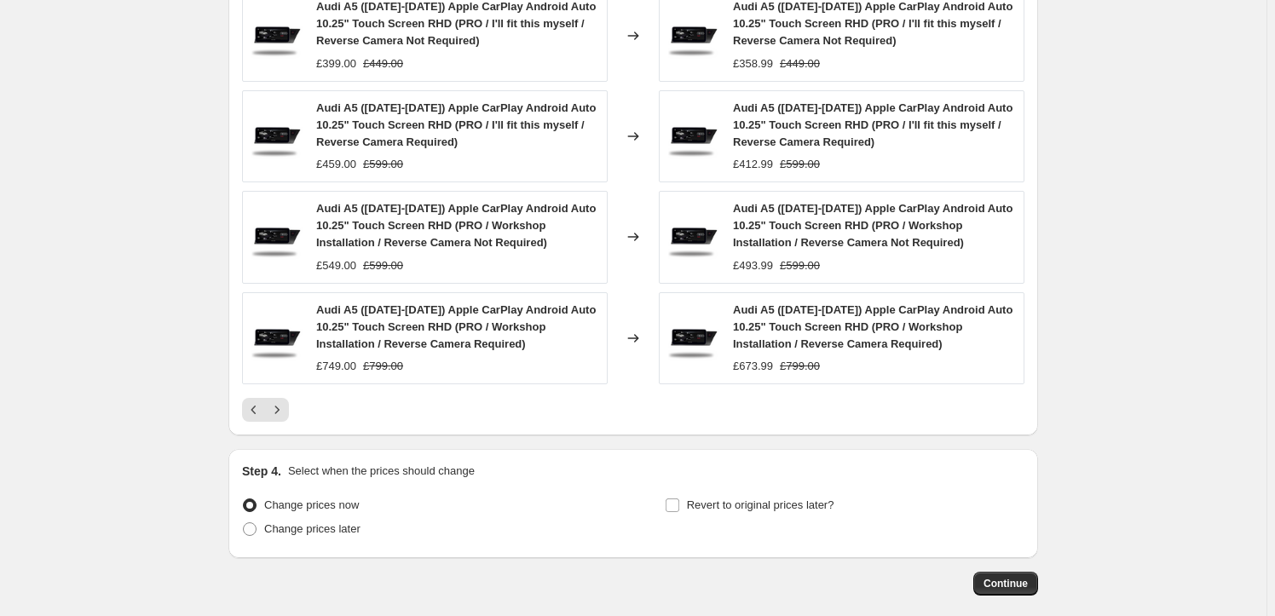
scroll to position [775, 0]
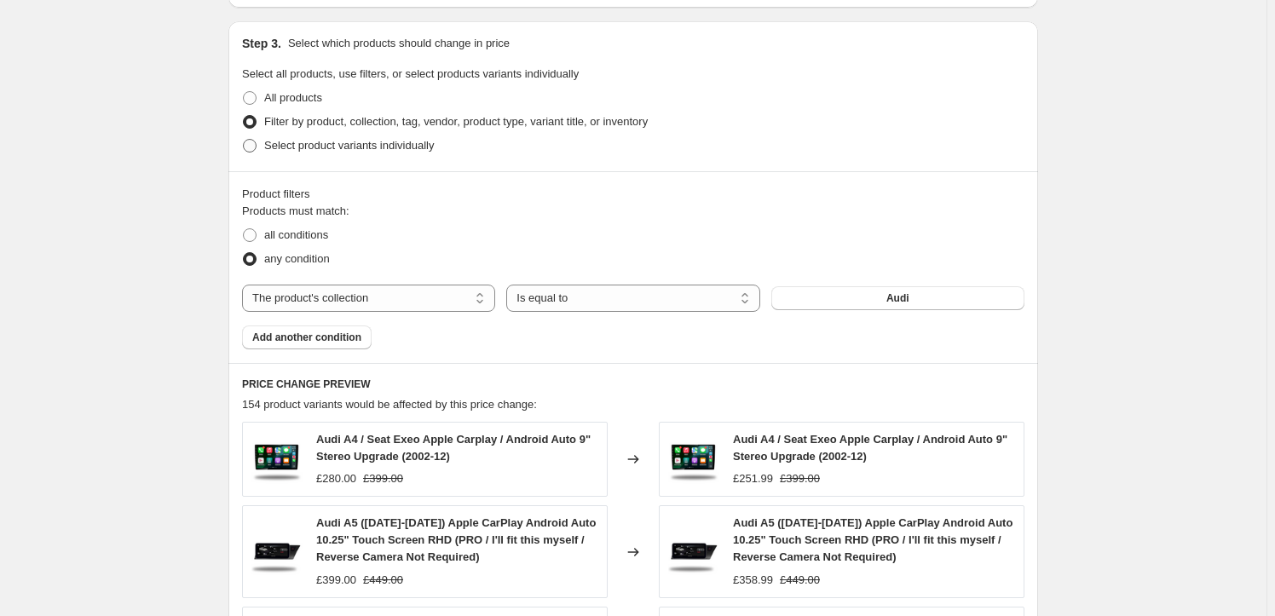
click at [286, 144] on span "Select product variants individually" at bounding box center [349, 145] width 170 height 13
click at [244, 140] on input "Select product variants individually" at bounding box center [243, 139] width 1 height 1
radio input "true"
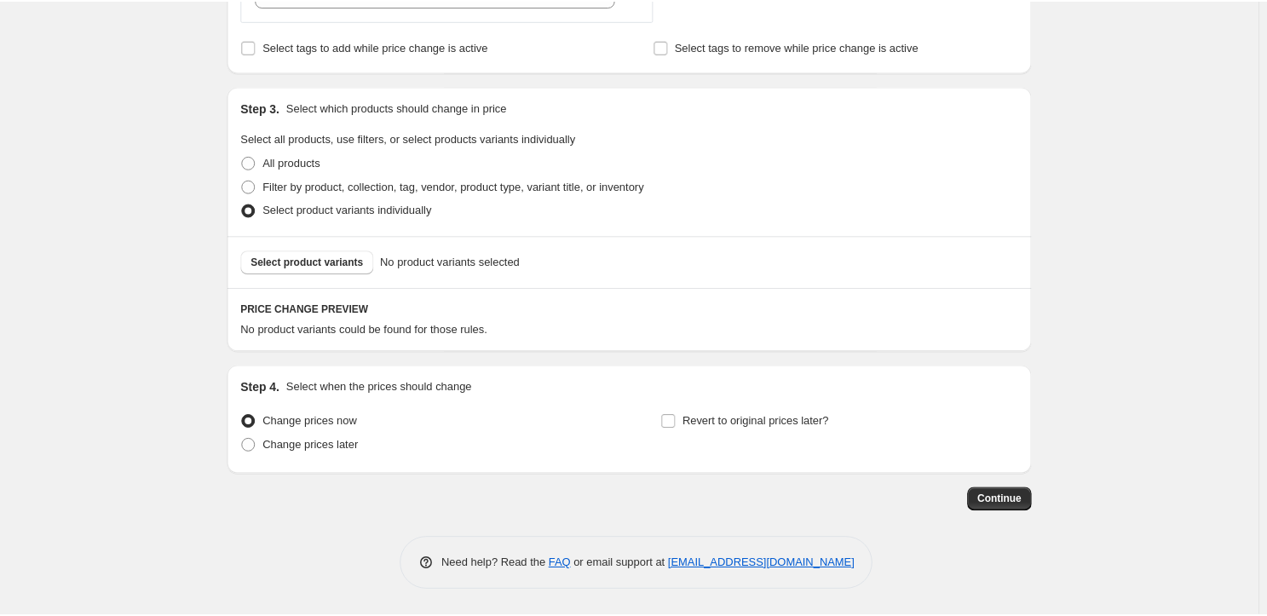
scroll to position [710, 0]
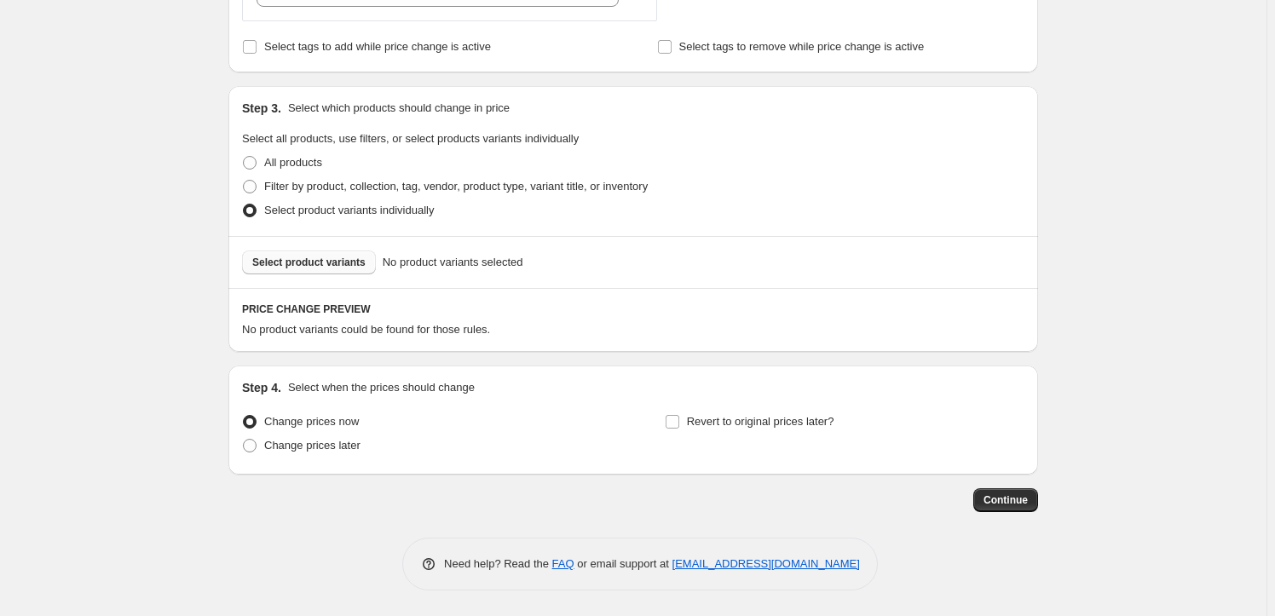
click at [312, 260] on span "Select product variants" at bounding box center [308, 263] width 113 height 14
